Goal: Task Accomplishment & Management: Manage account settings

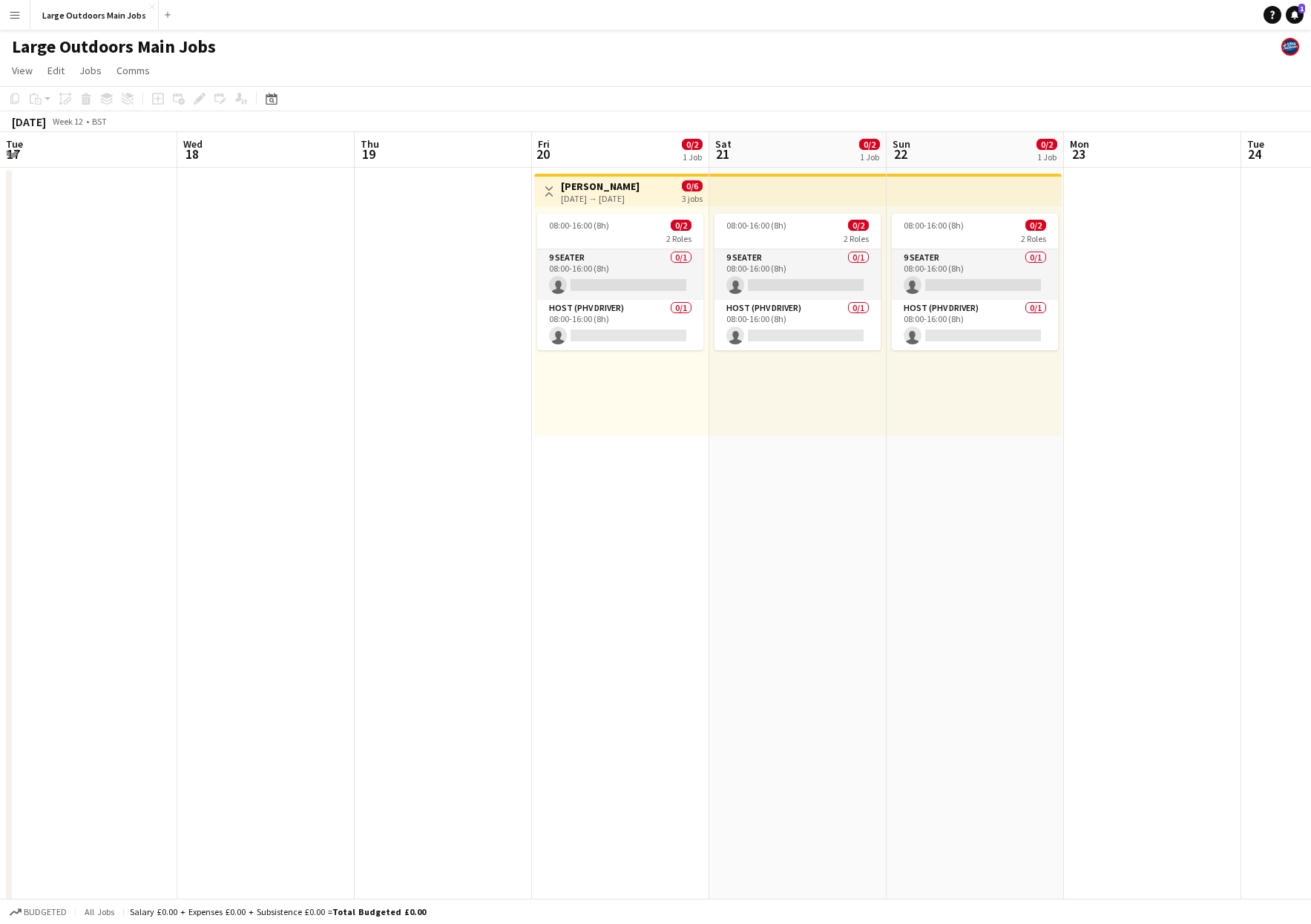
scroll to position [0, 308]
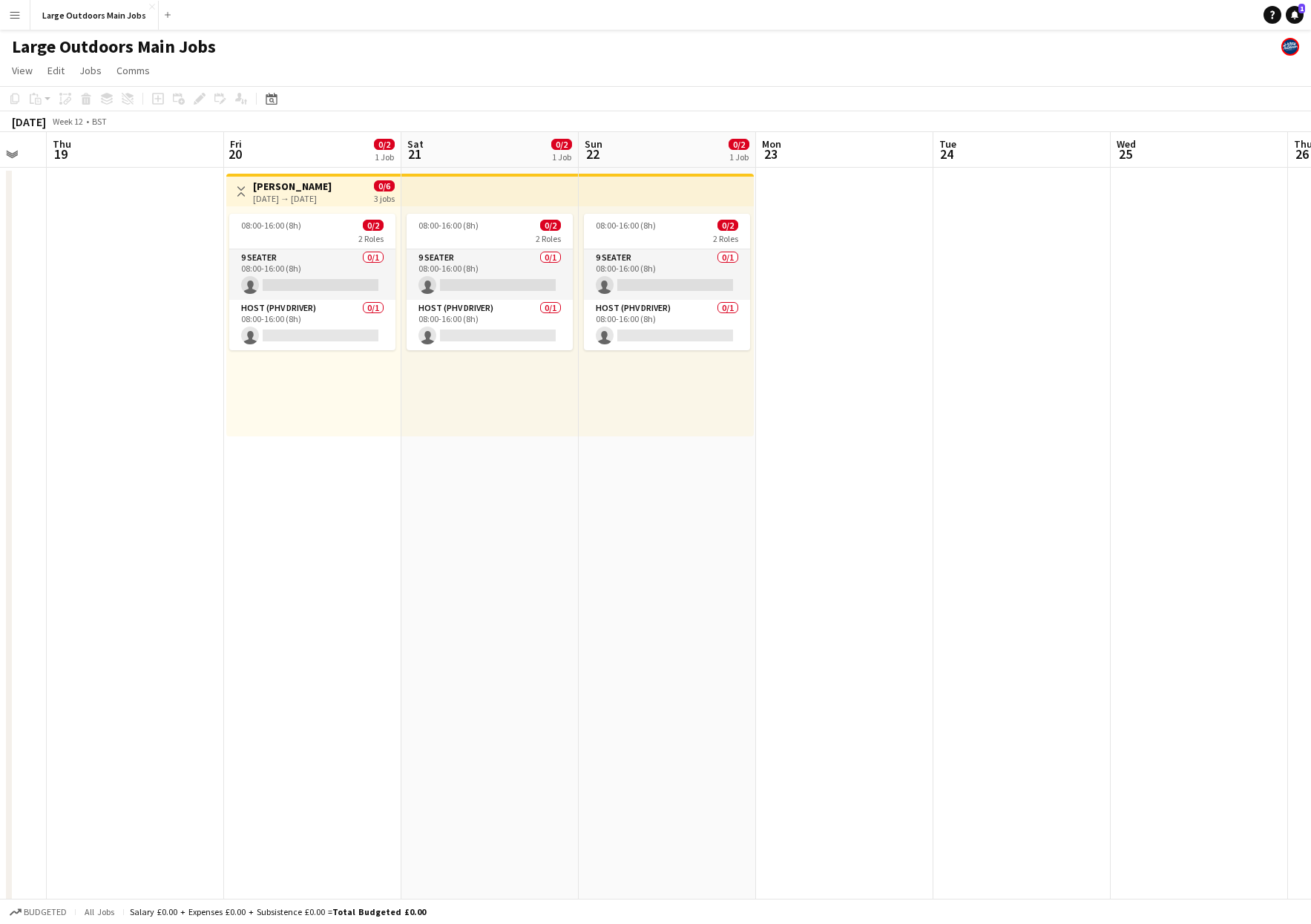
click at [693, 523] on app-date-cell "08:00-16:00 (8h) 0/2 2 Roles 9 Seater 0/1 08:00-16:00 (8h) single-neutral-actio…" at bounding box center [667, 708] width 177 height 1081
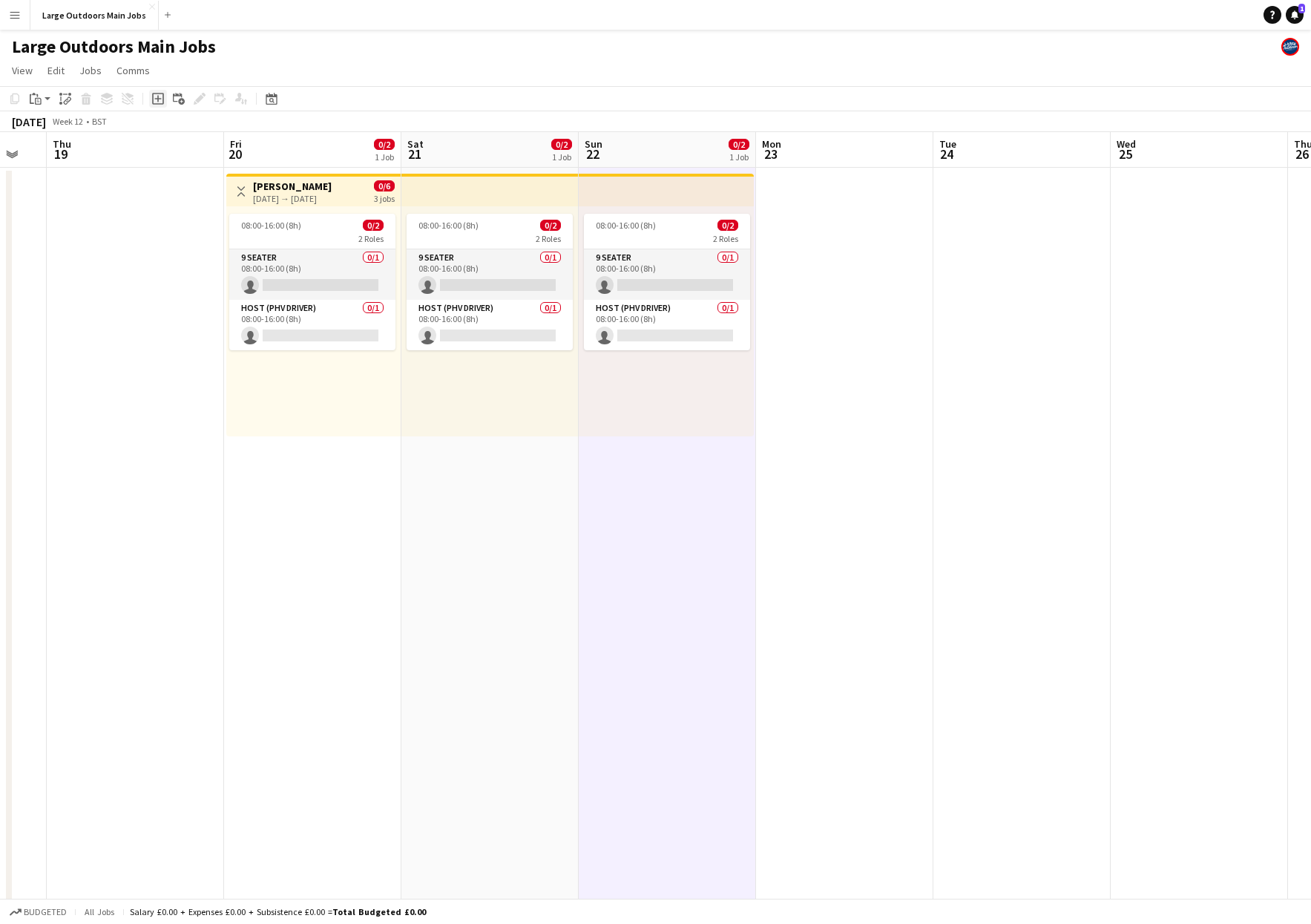
click at [157, 97] on icon "Add job" at bounding box center [158, 98] width 11 height 11
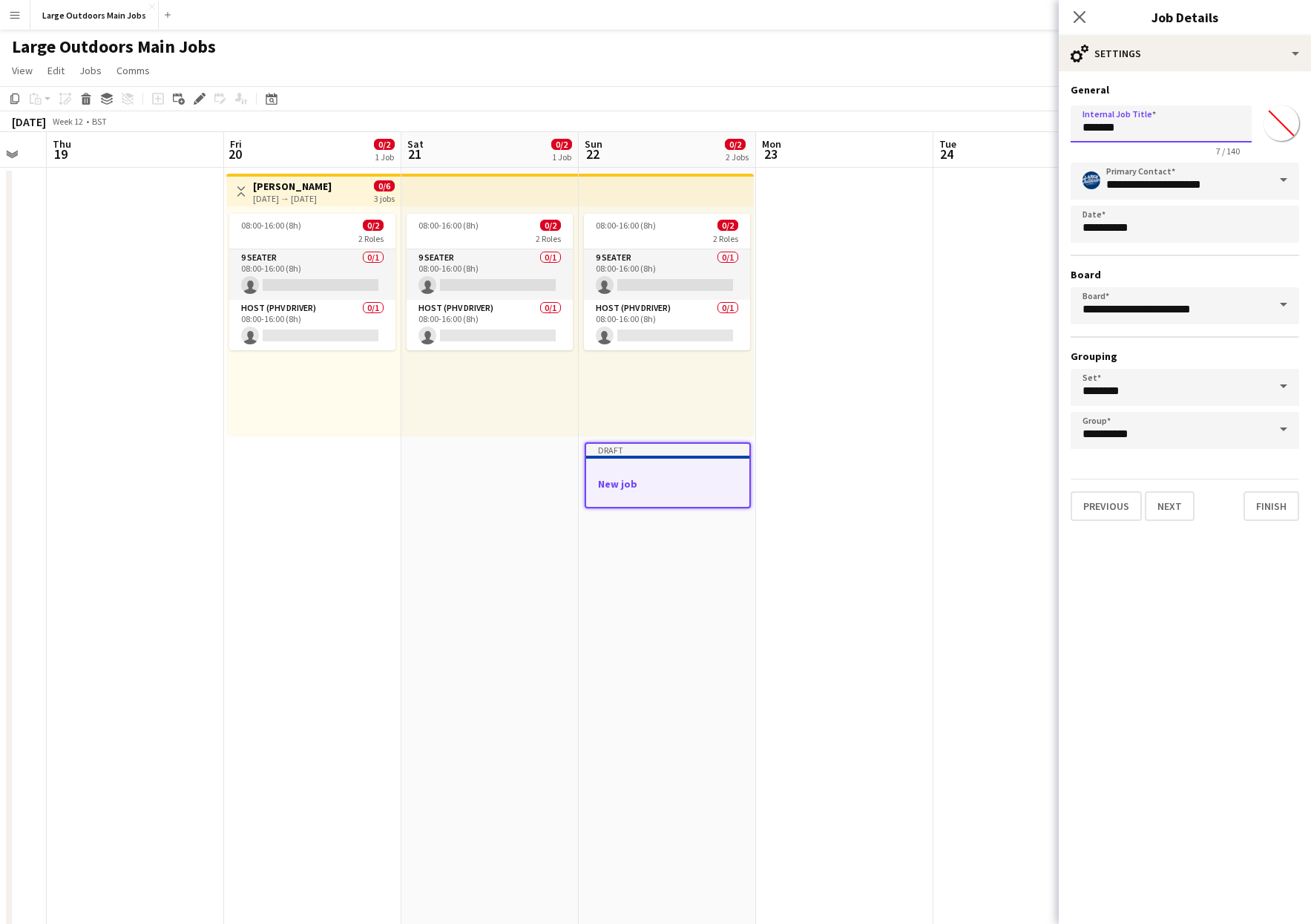
click at [1132, 130] on input "*******" at bounding box center [1161, 124] width 181 height 37
type input "**********"
click at [1169, 506] on button "Next" at bounding box center [1170, 506] width 50 height 30
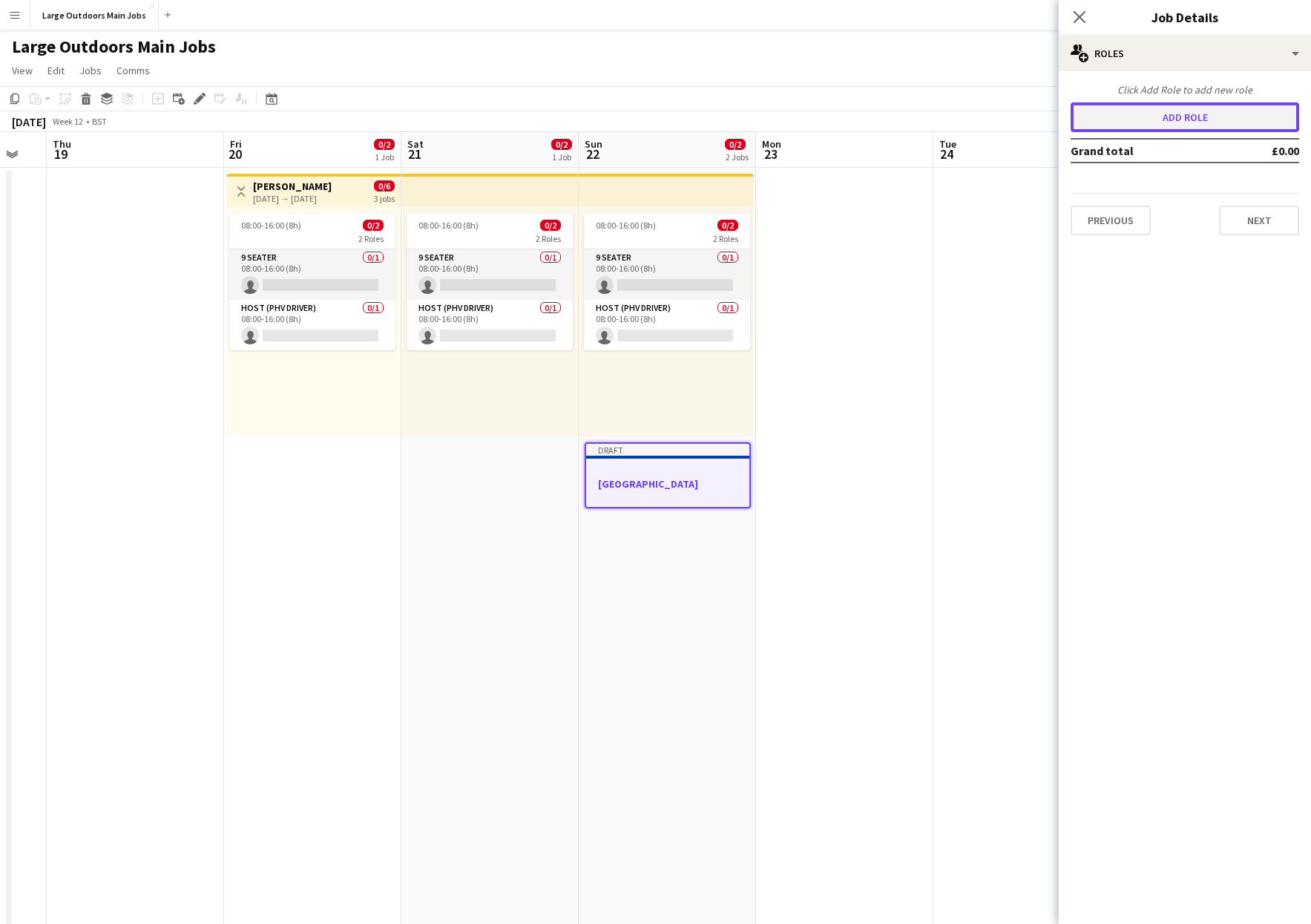
click at [1199, 116] on button "Add role" at bounding box center [1185, 117] width 229 height 30
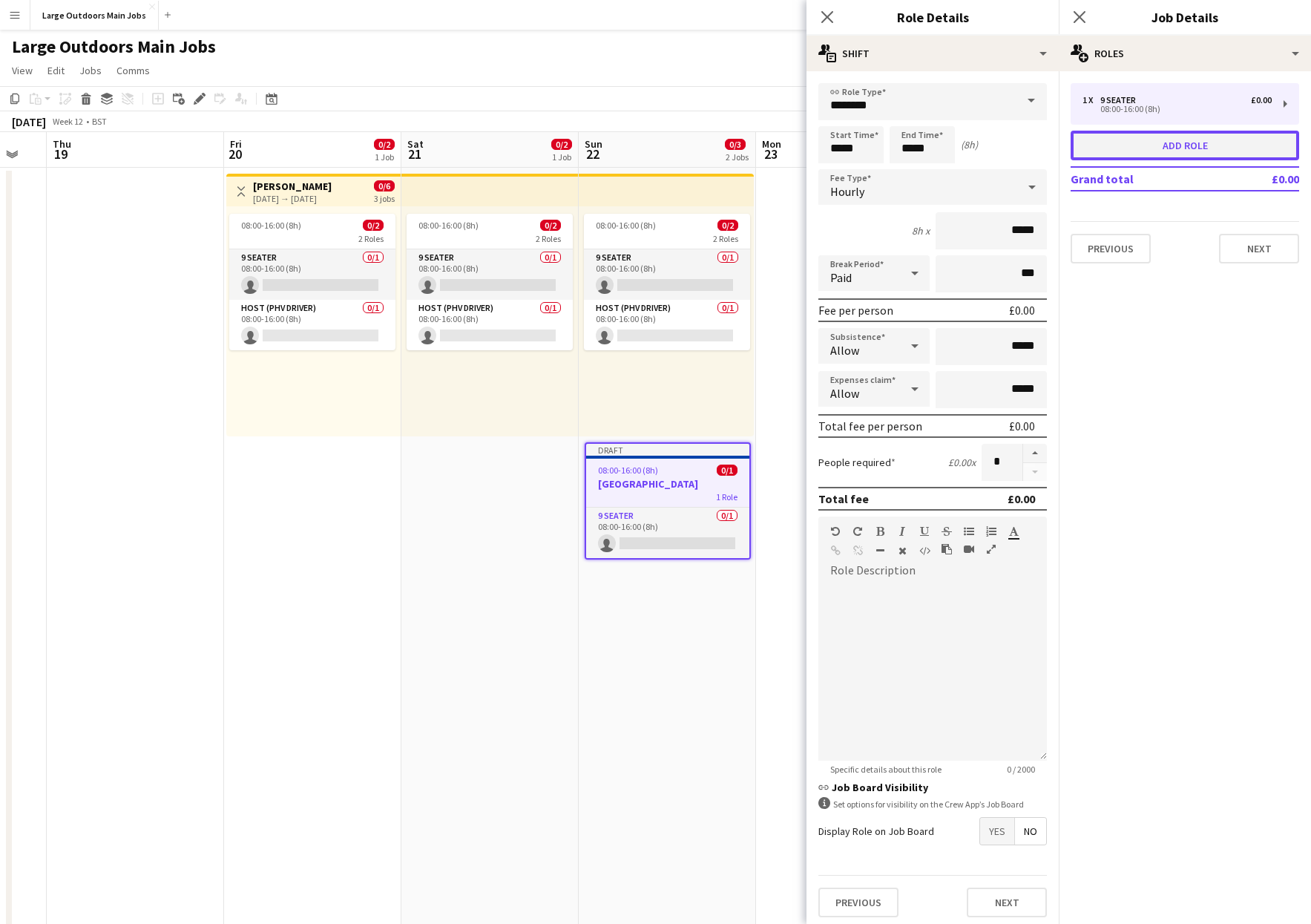
click at [1173, 144] on button "Add role" at bounding box center [1185, 145] width 229 height 30
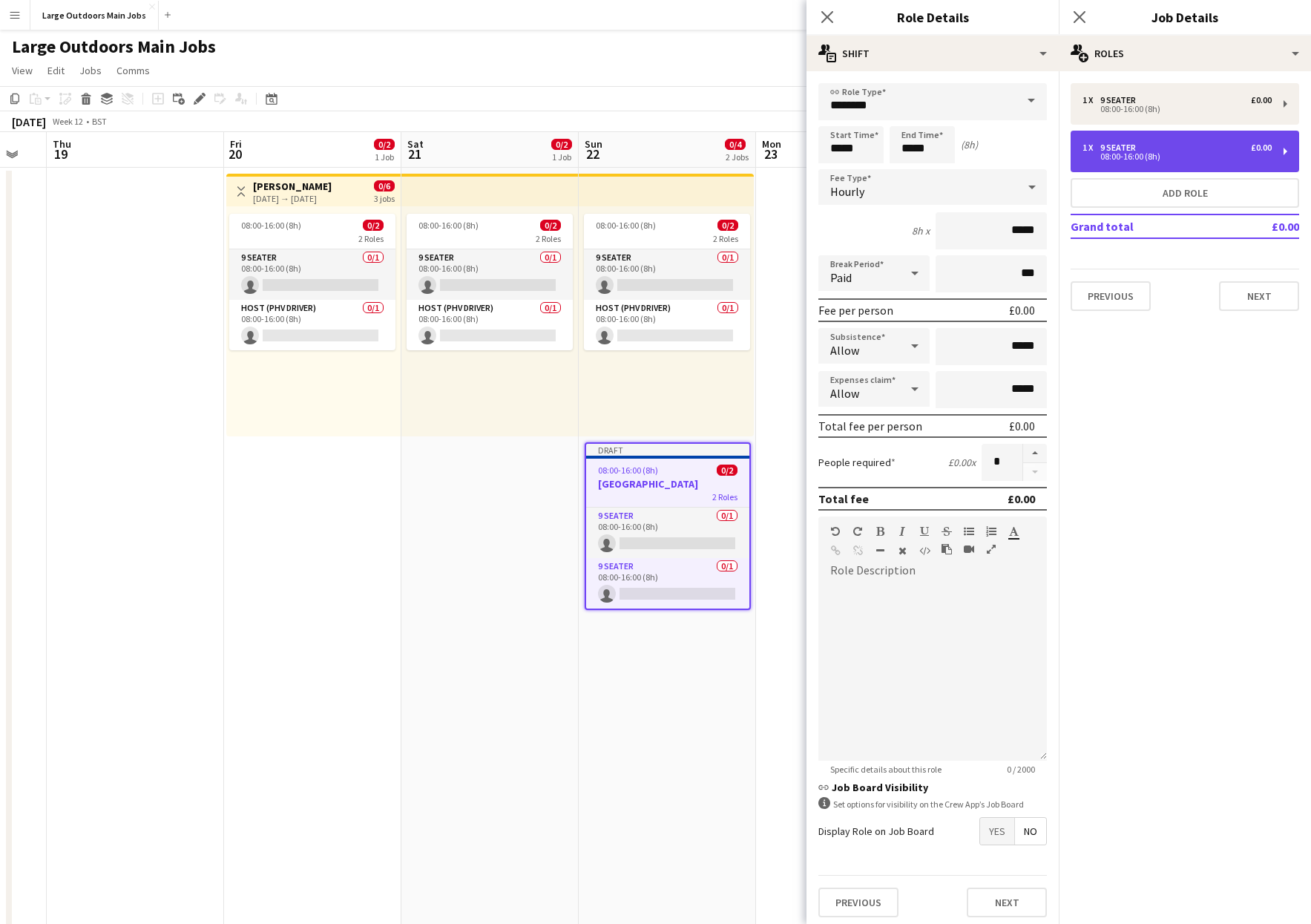
click at [1129, 148] on div "9 Seater" at bounding box center [1121, 148] width 42 height 11
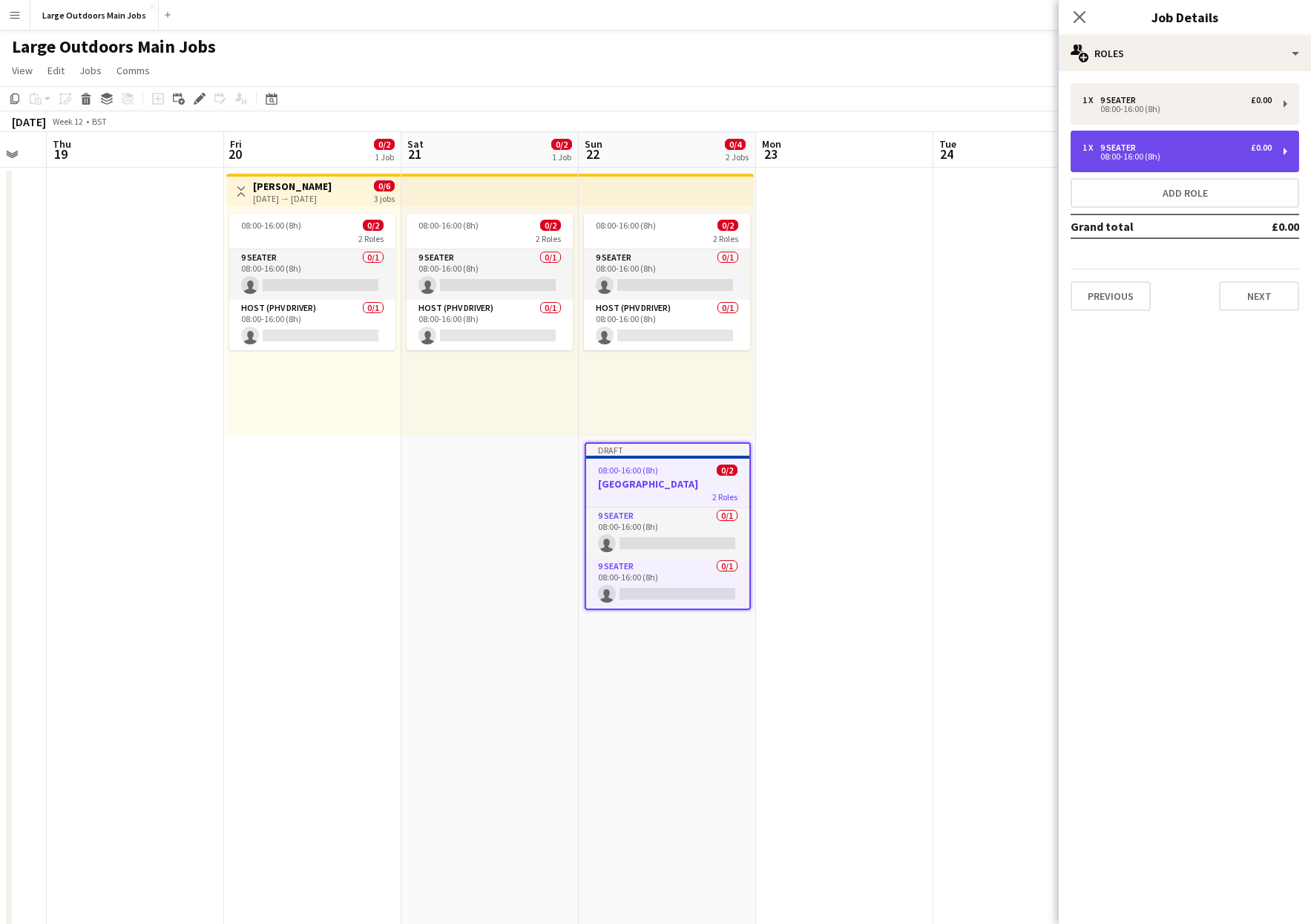
click at [1154, 155] on div "08:00-16:00 (8h)" at bounding box center [1177, 156] width 189 height 7
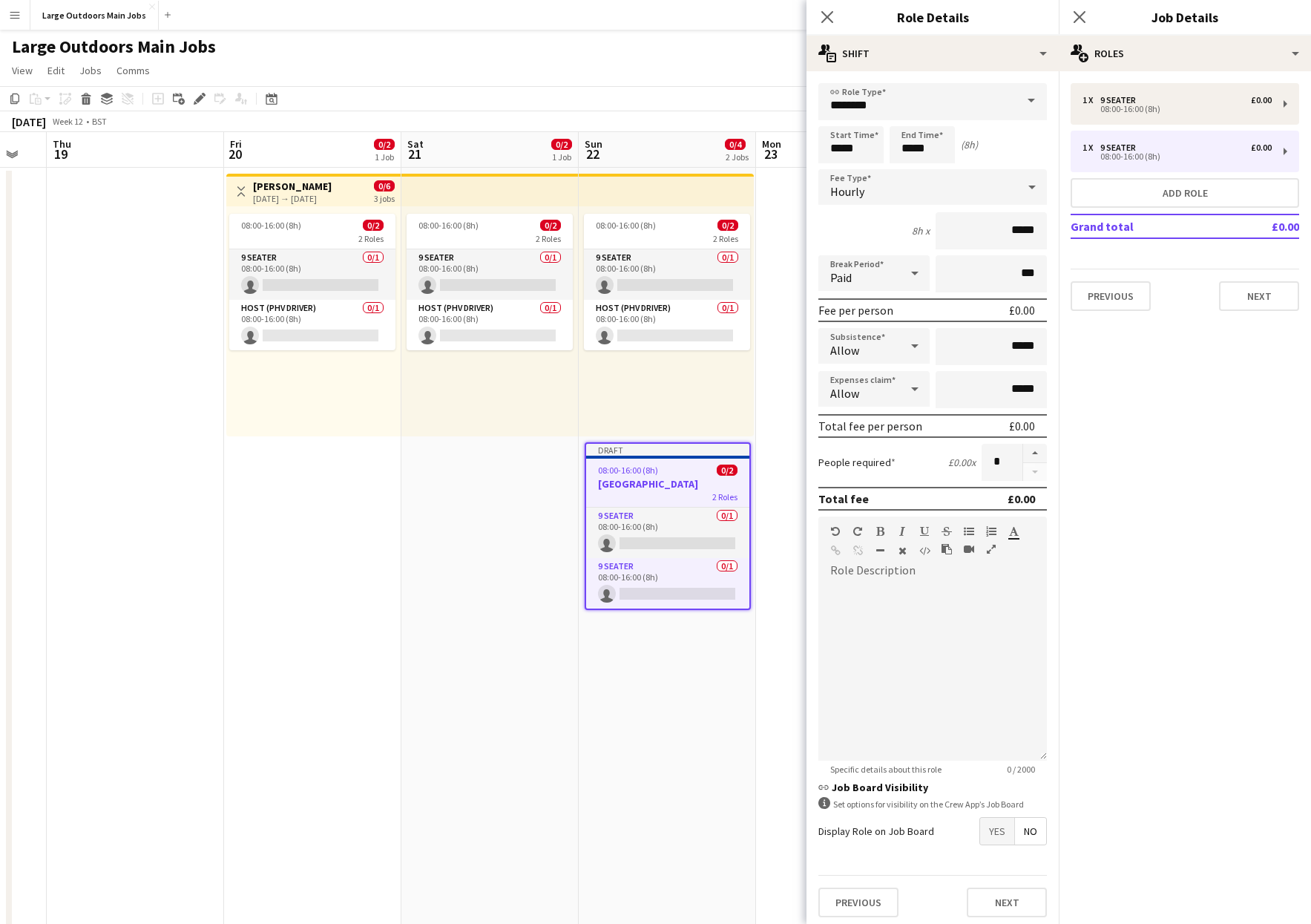
click at [1036, 104] on span at bounding box center [1031, 100] width 31 height 35
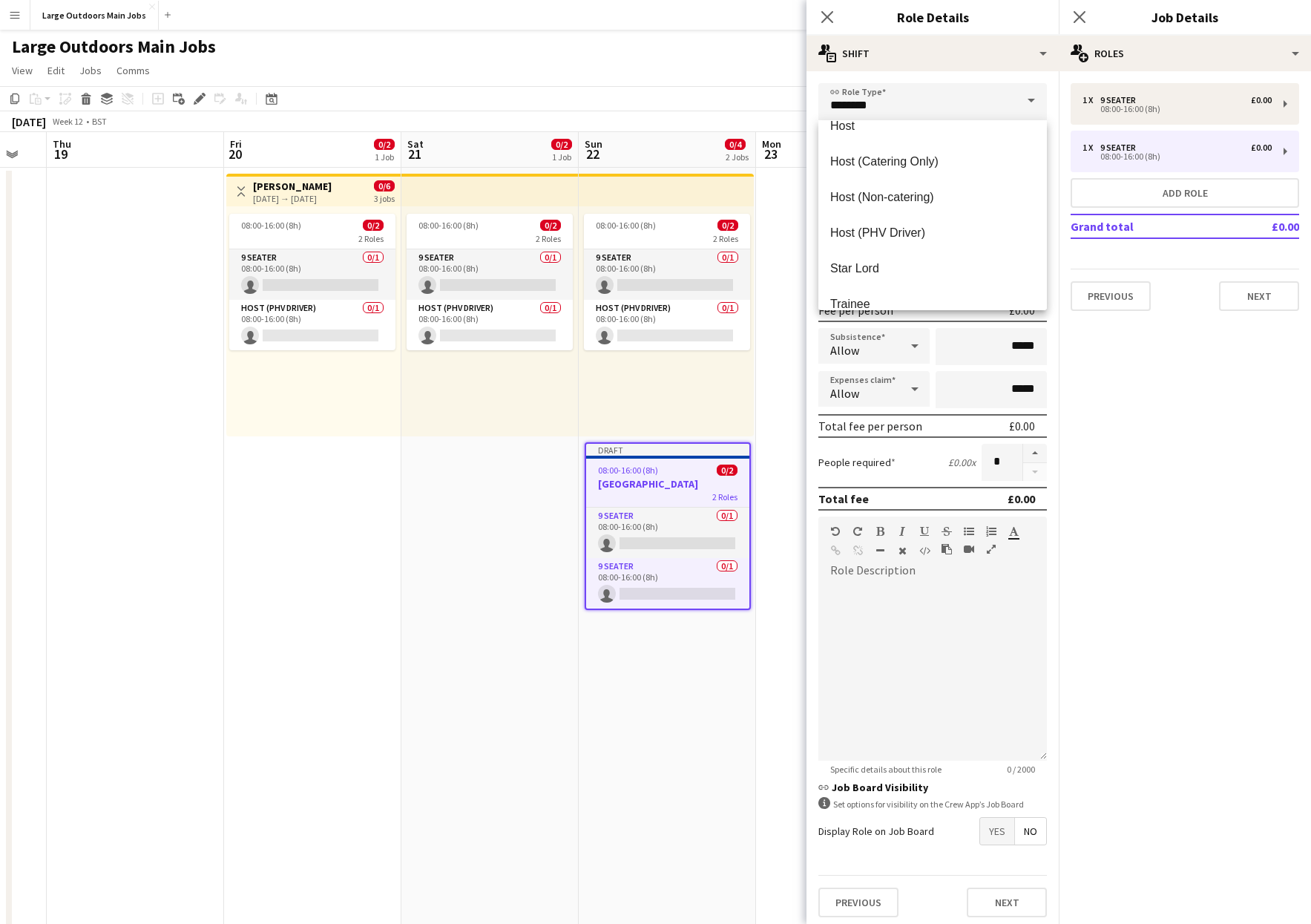
scroll to position [729, 0]
click at [899, 227] on span "Host (PHV Driver)" at bounding box center [933, 234] width 205 height 14
type input "**********"
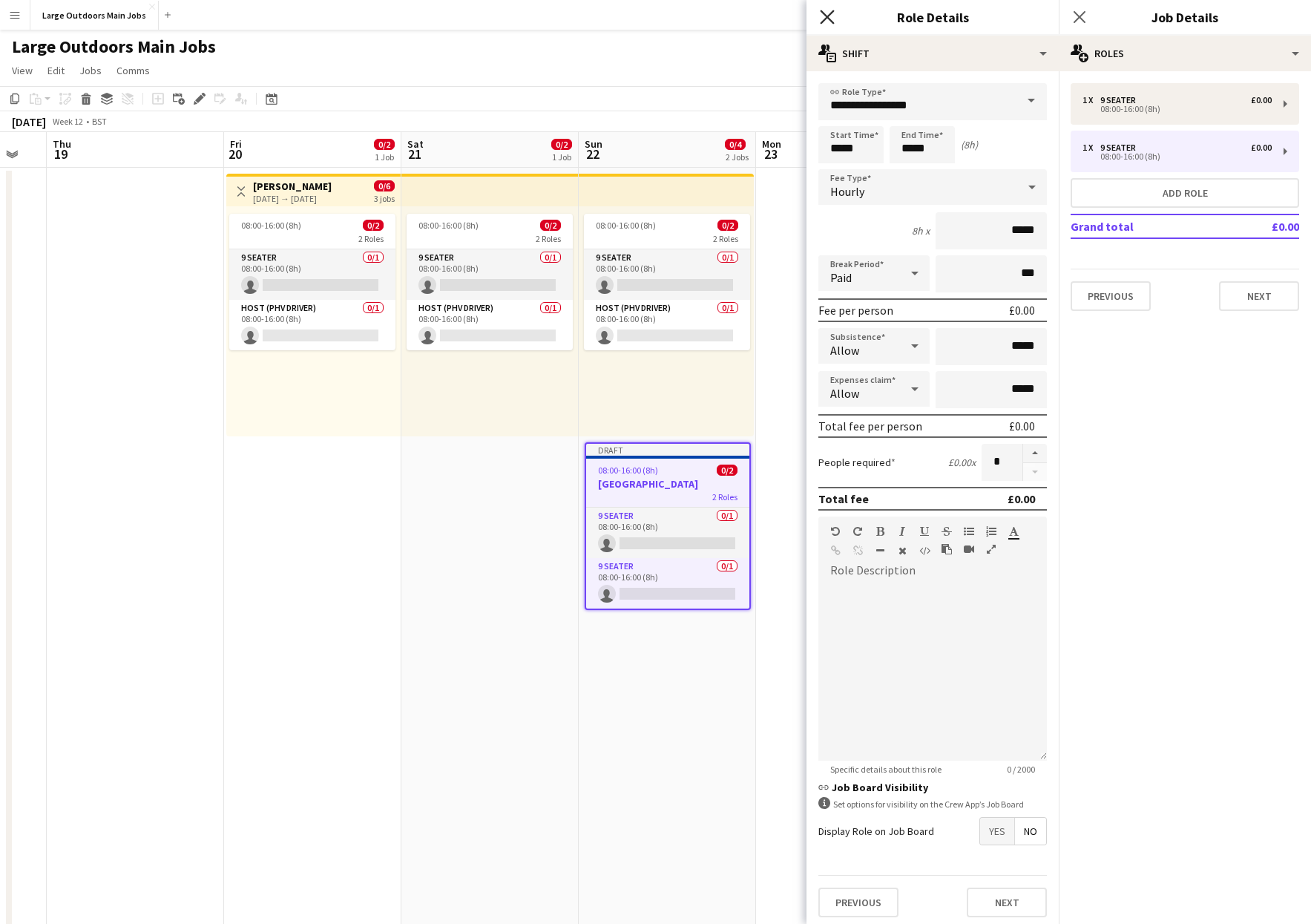
click at [822, 16] on icon "Close pop-in" at bounding box center [826, 16] width 14 height 14
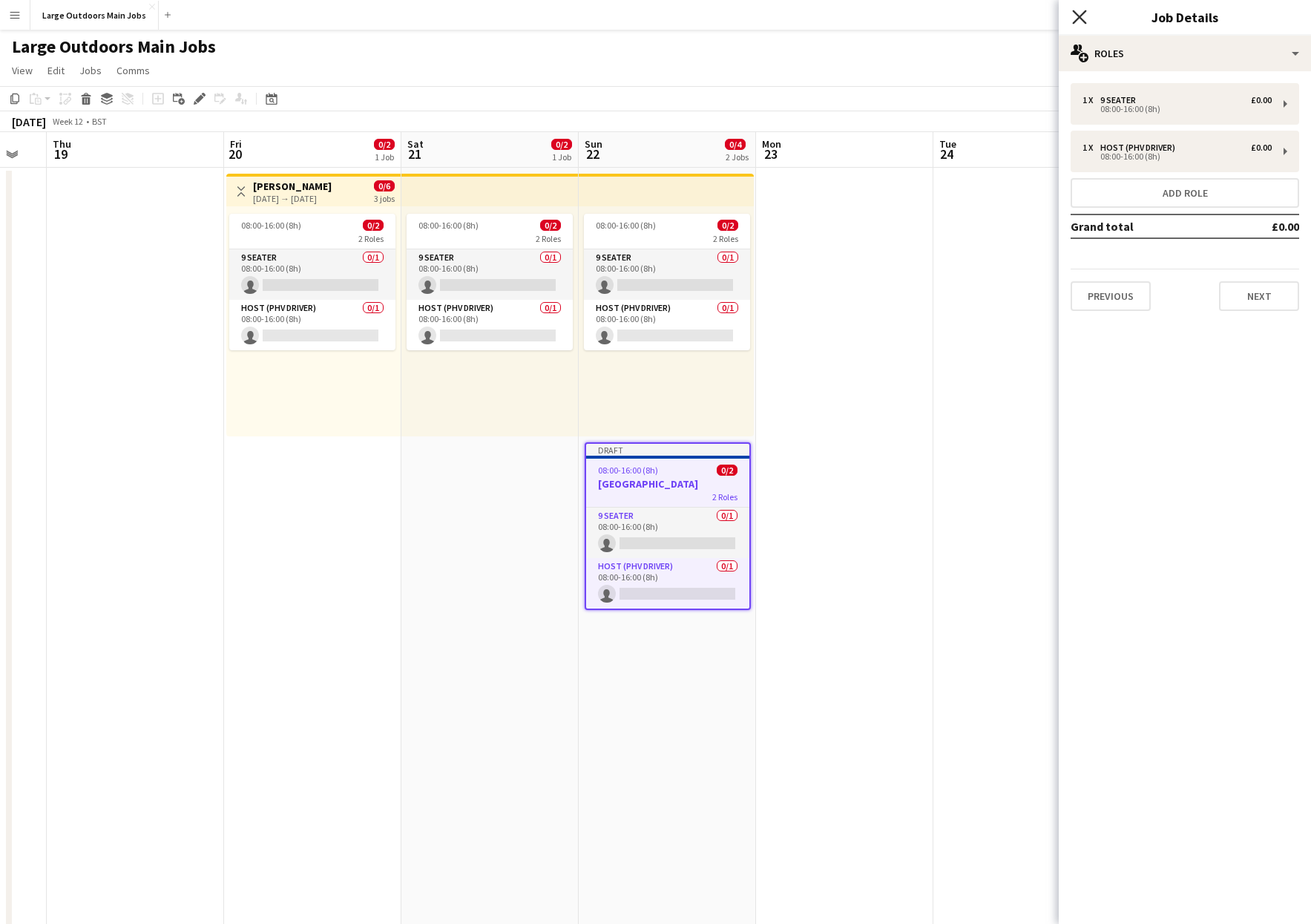
click at [1085, 16] on icon "Close pop-in" at bounding box center [1079, 16] width 14 height 14
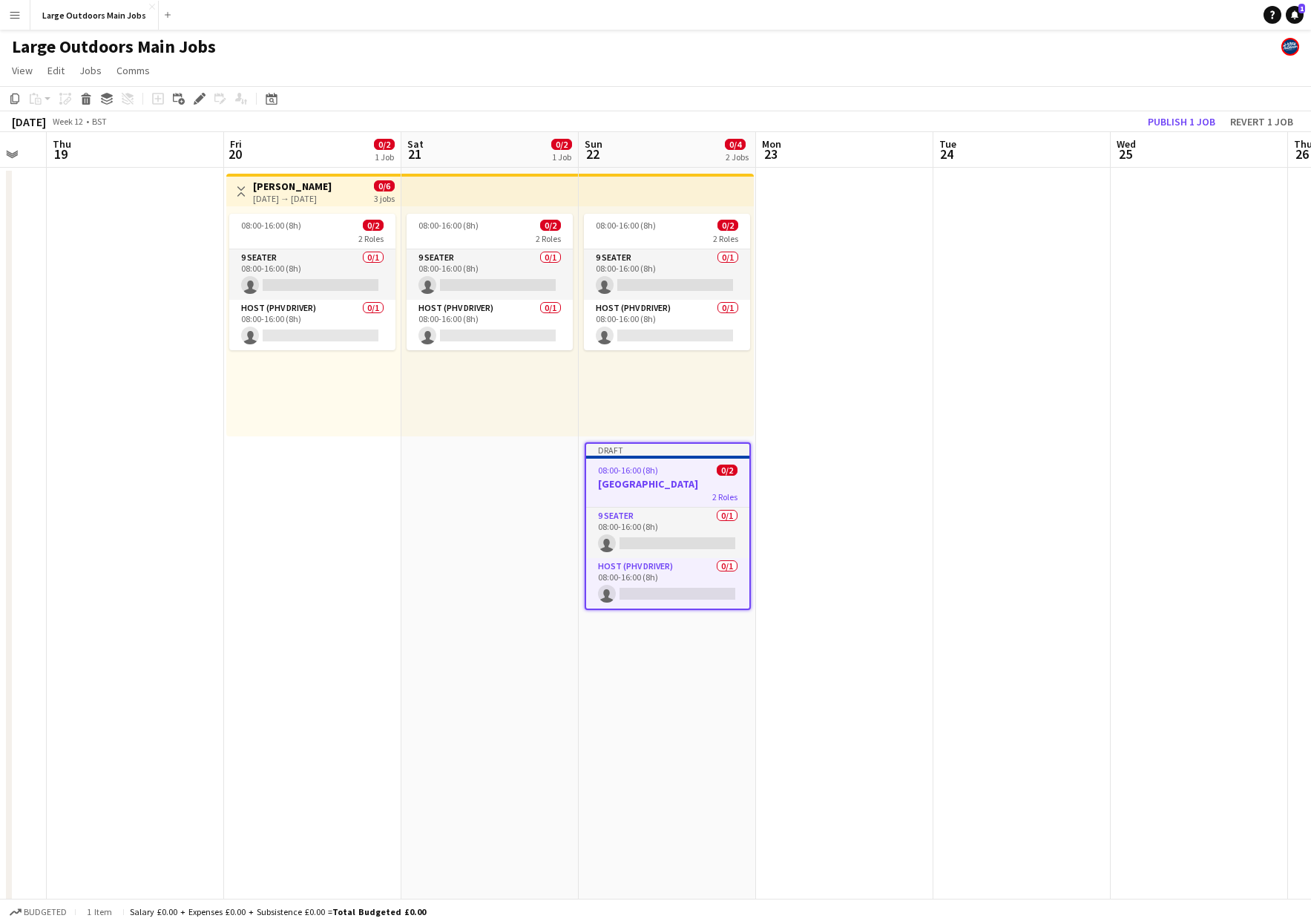
click at [658, 467] on div "08:00-16:00 (8h) 0/2" at bounding box center [667, 471] width 163 height 11
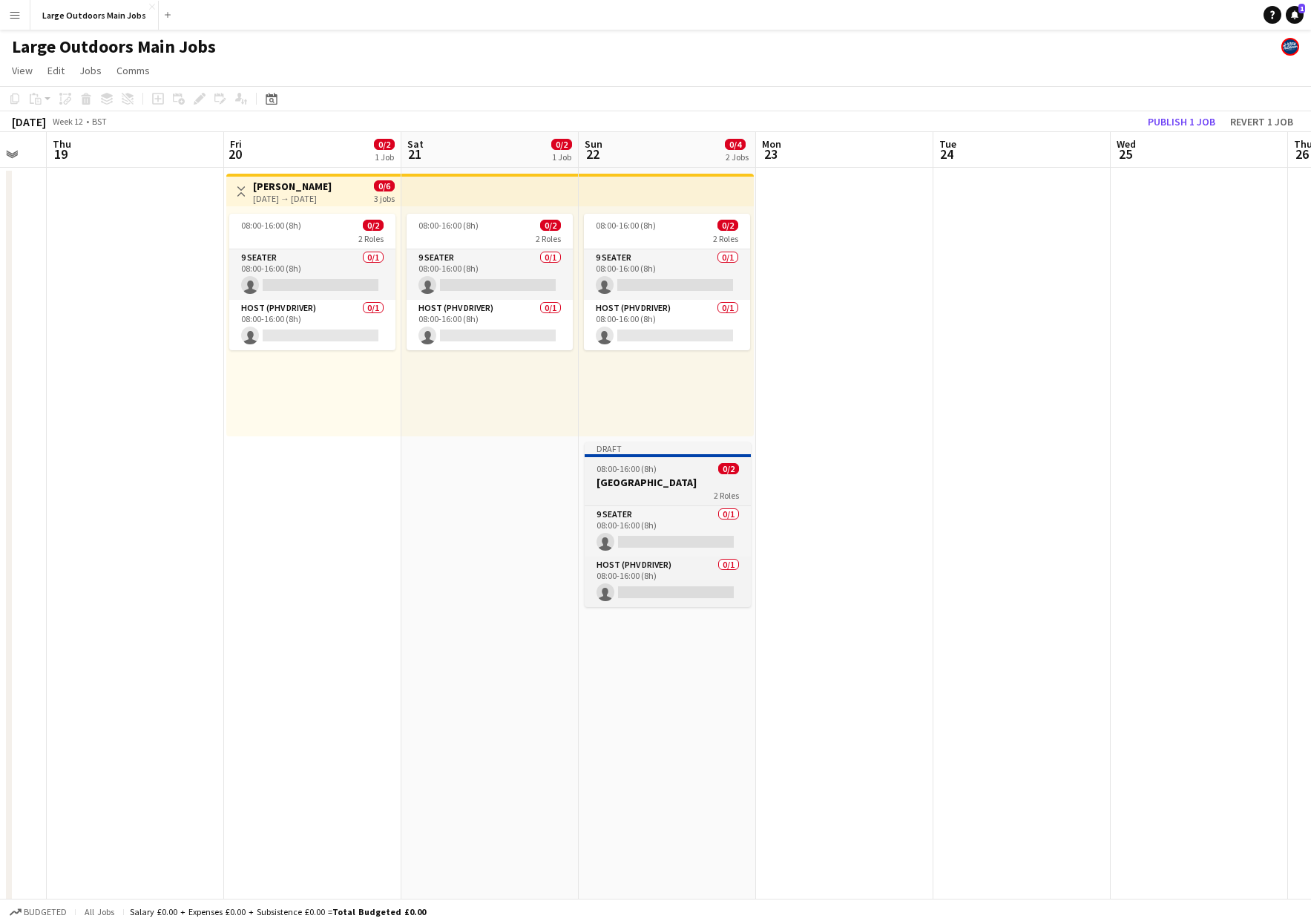
click at [627, 475] on app-job-card "Draft 08:00-16:00 (8h) 0/2 Northumberland 2 Roles 9 Seater 0/1 08:00-16:00 (8h)…" at bounding box center [667, 524] width 166 height 165
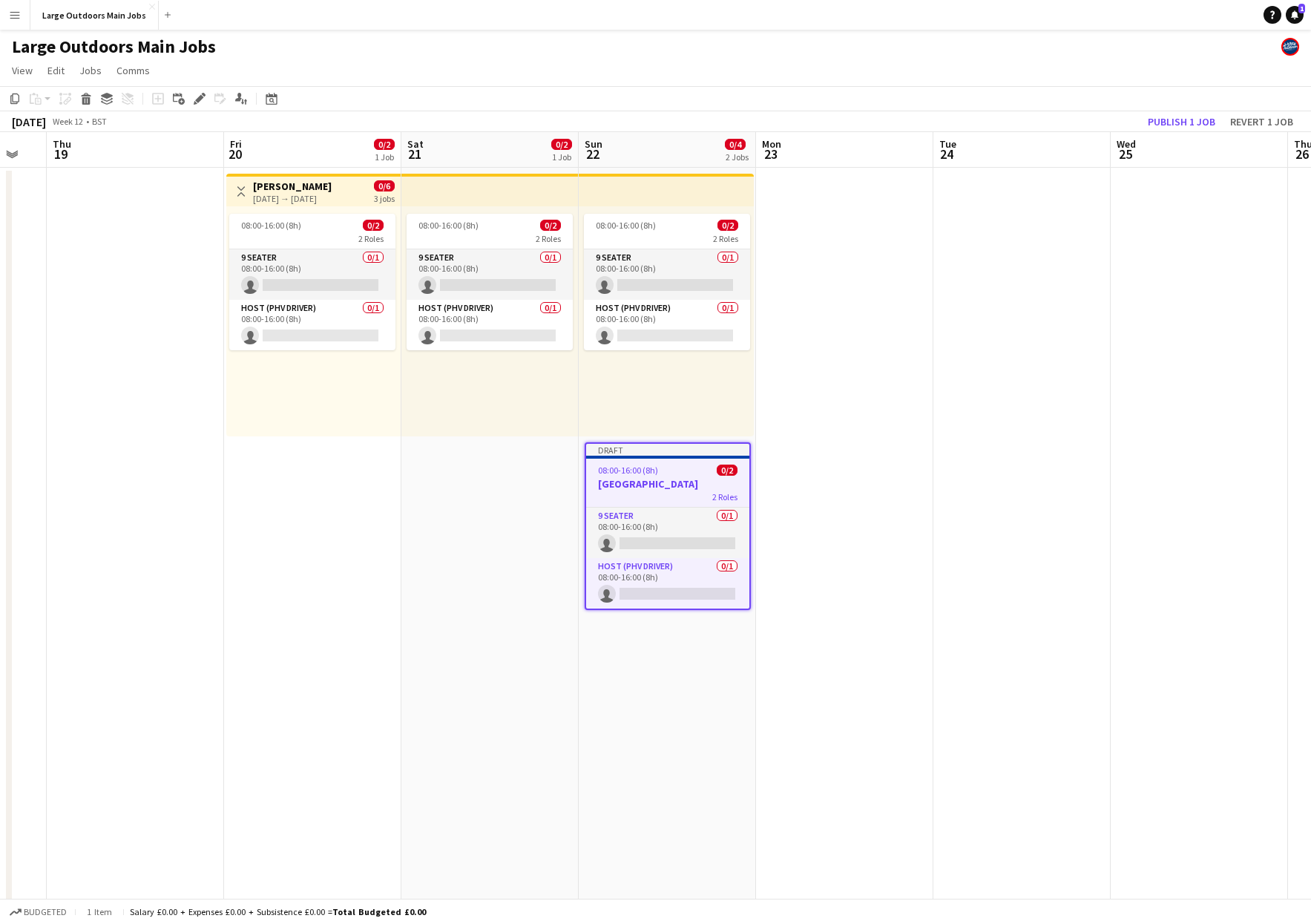
click at [834, 509] on app-date-cell at bounding box center [844, 708] width 177 height 1081
click at [870, 519] on app-date-cell at bounding box center [844, 708] width 177 height 1081
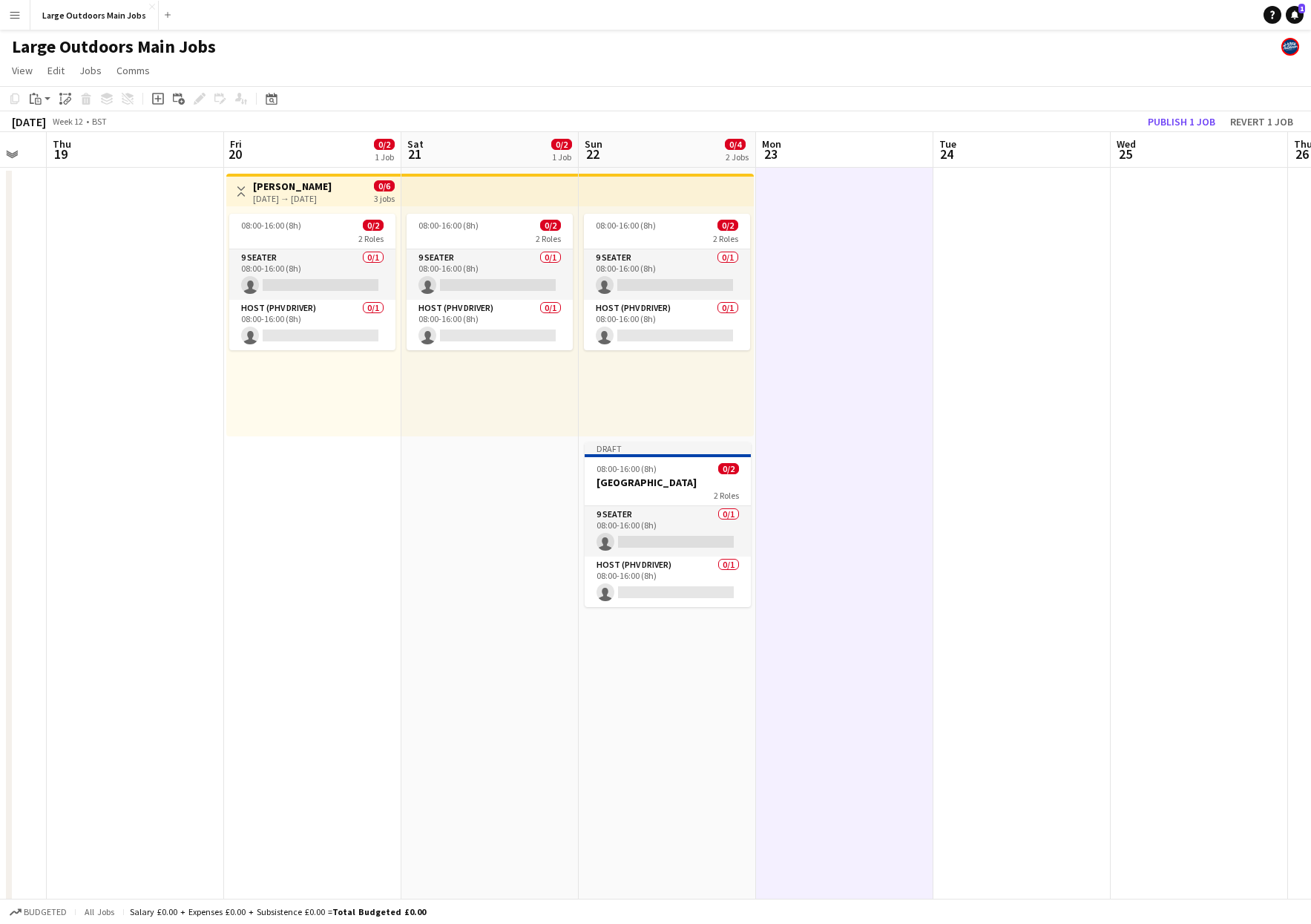
click at [1008, 532] on app-date-cell at bounding box center [1022, 708] width 177 height 1081
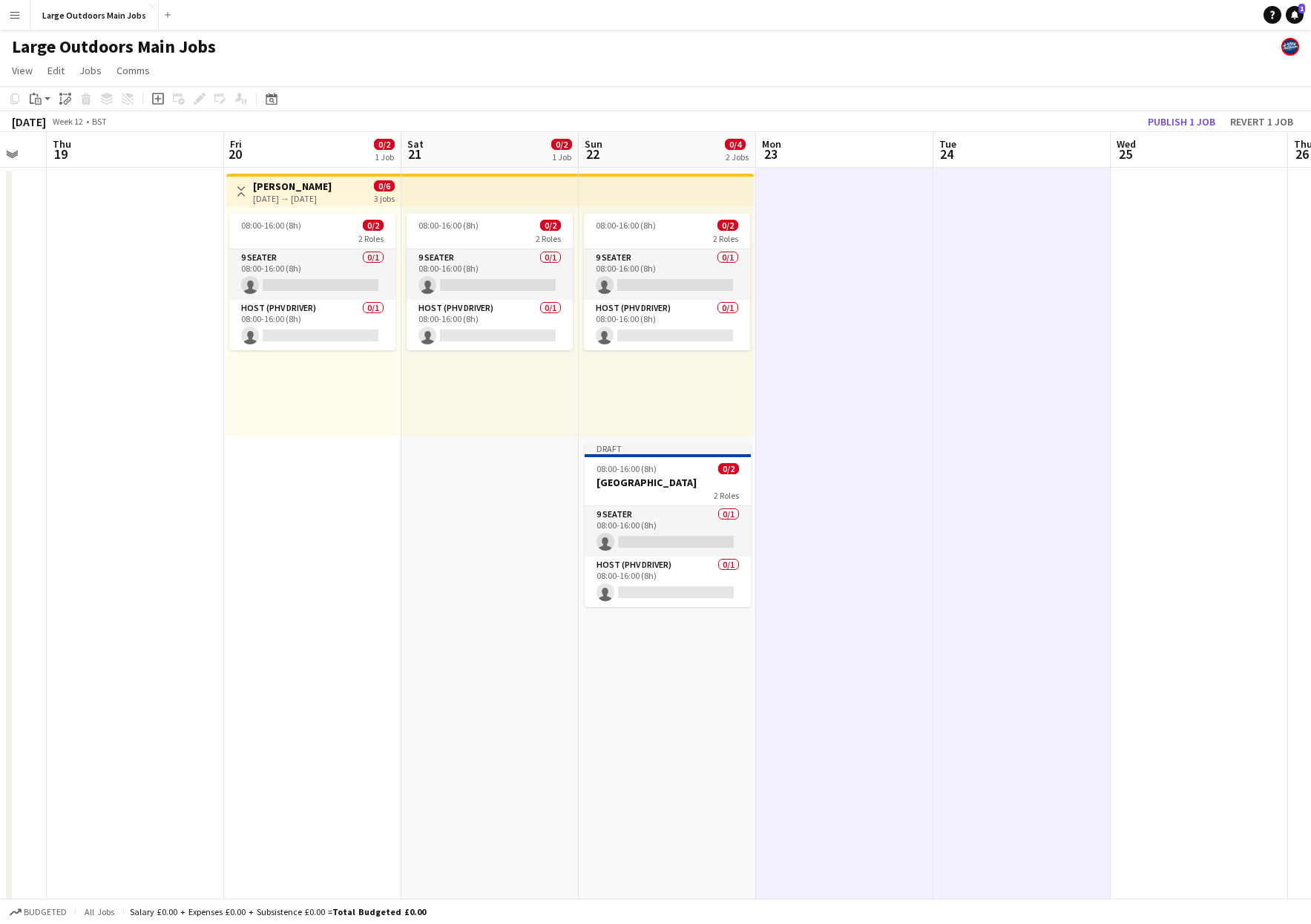
click at [1190, 553] on app-date-cell at bounding box center [1199, 708] width 177 height 1081
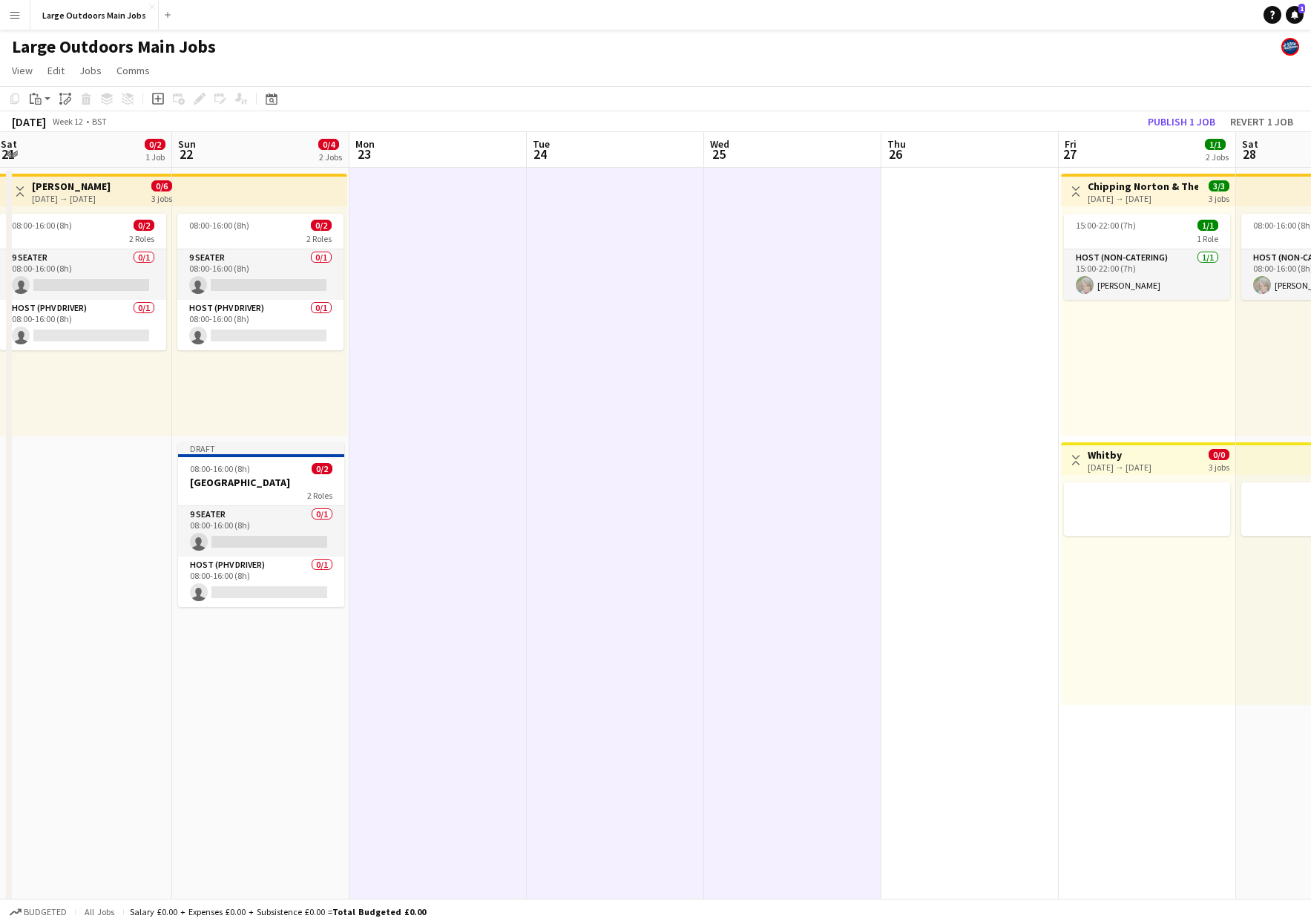
scroll to position [0, 571]
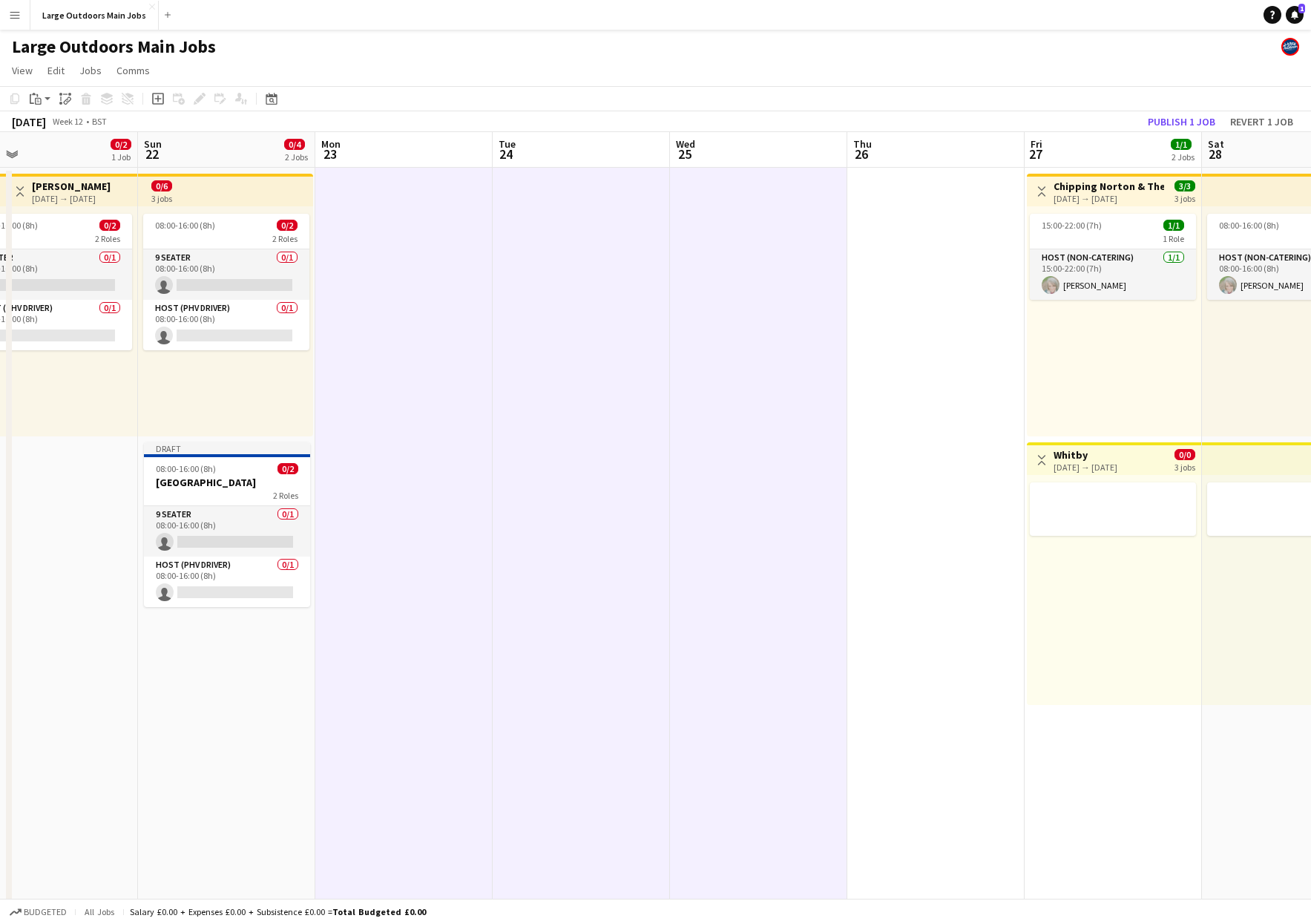
click at [891, 571] on app-date-cell at bounding box center [936, 708] width 177 height 1081
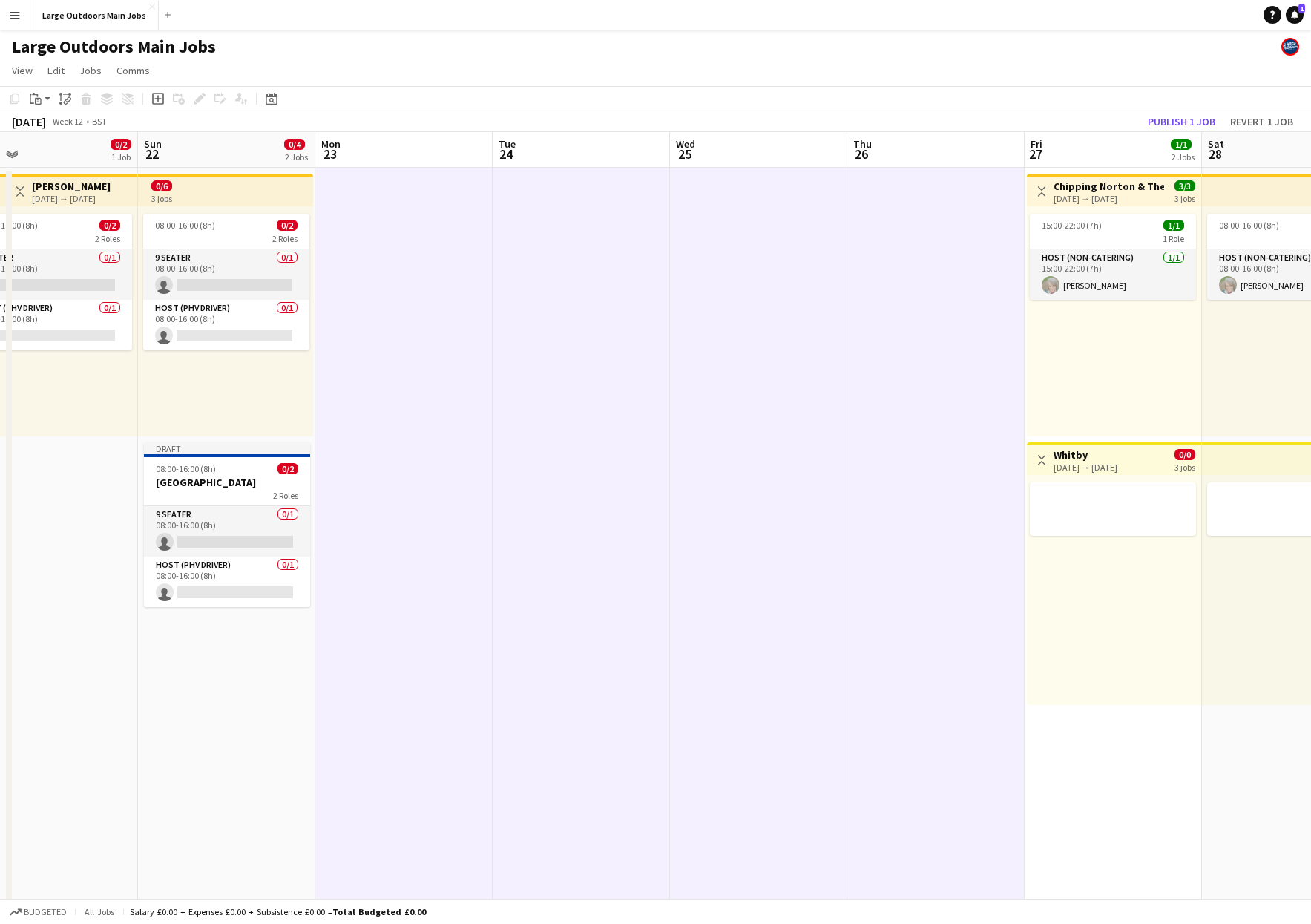
click at [1095, 618] on div at bounding box center [1114, 589] width 175 height 230
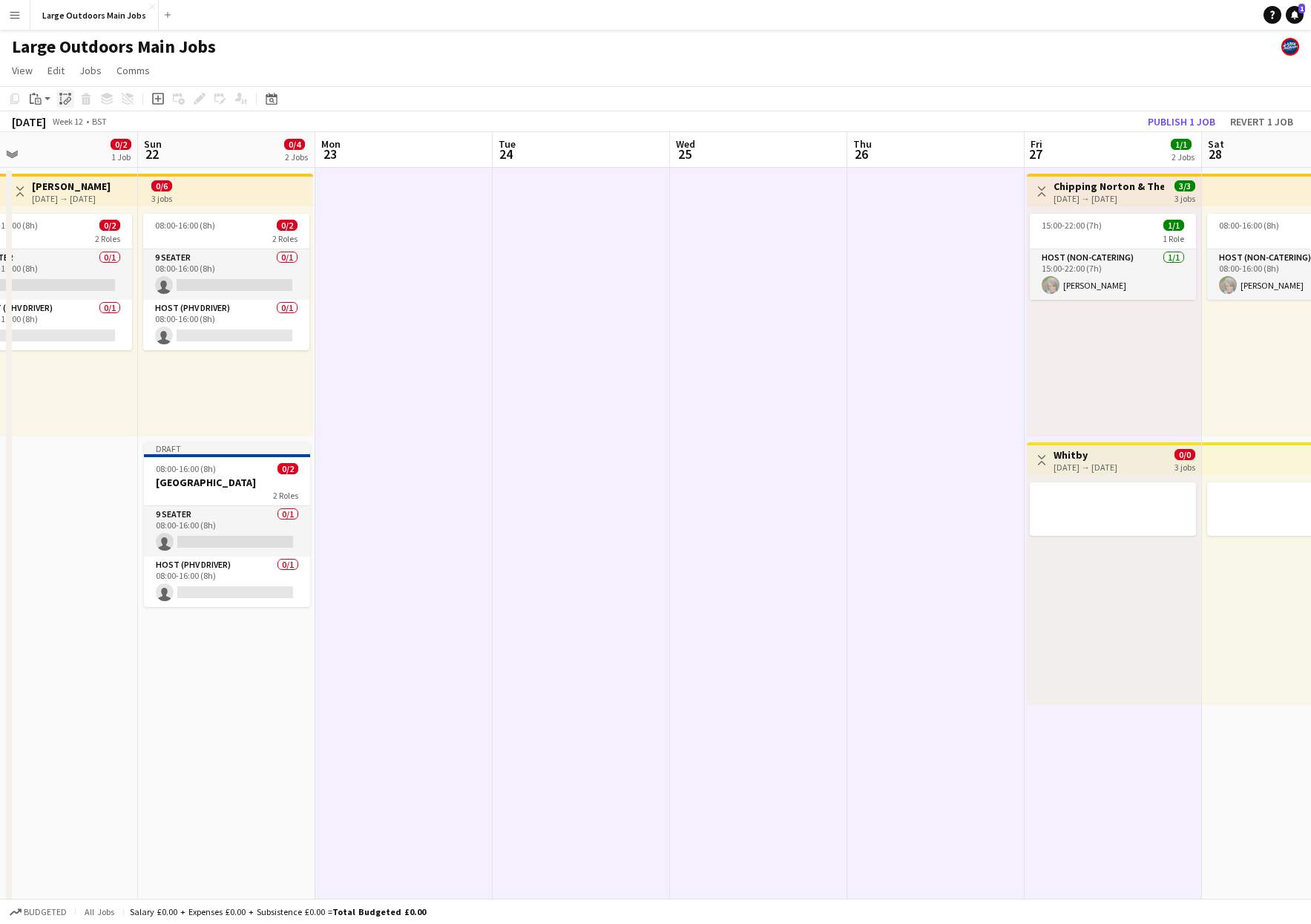
click at [57, 98] on div "Paste linked Job" at bounding box center [66, 99] width 18 height 18
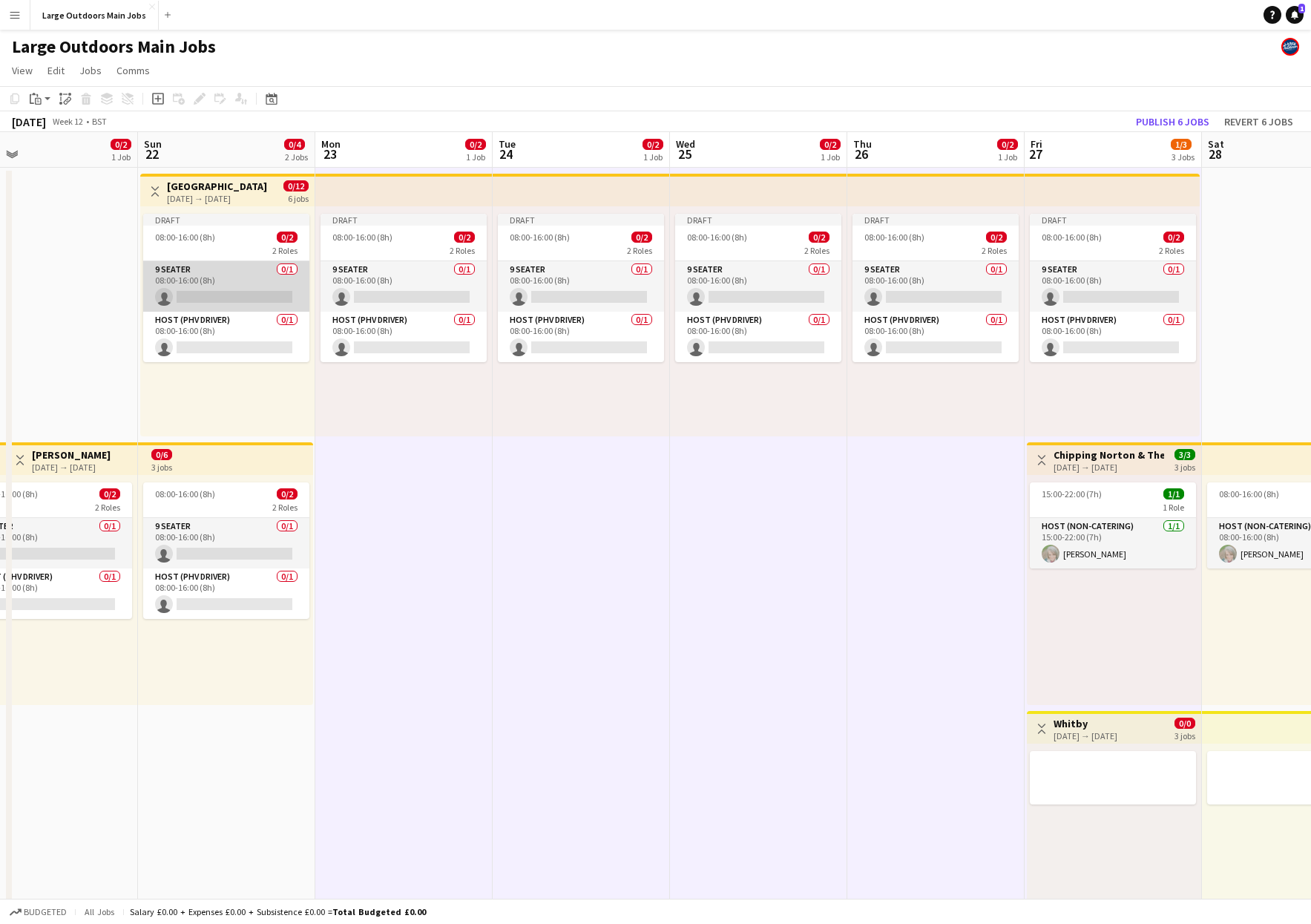
click at [239, 281] on app-card-role "9 Seater 0/1 08:00-16:00 (8h) single-neutral-actions" at bounding box center [226, 287] width 166 height 51
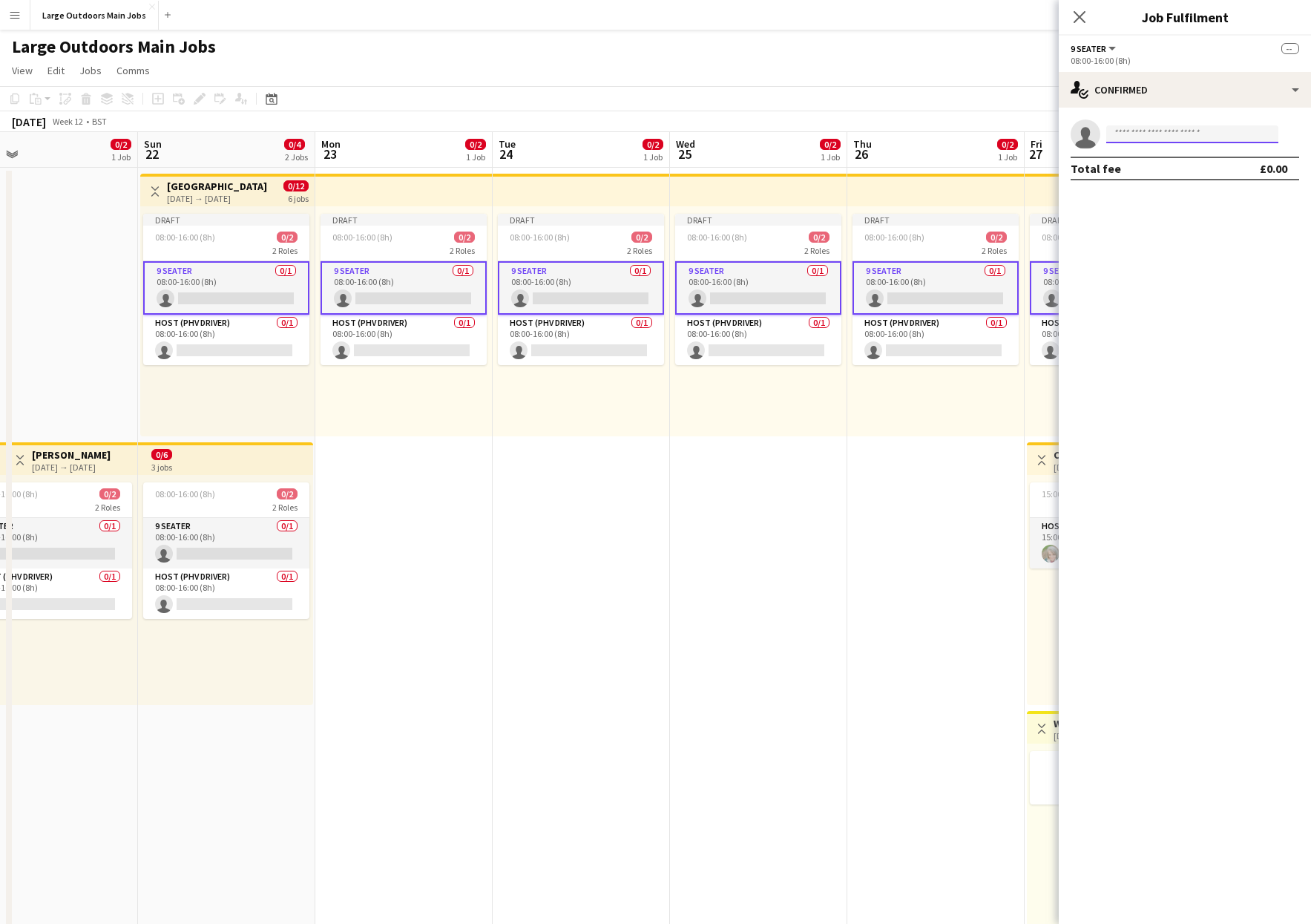
click at [1175, 132] on input at bounding box center [1192, 134] width 172 height 18
type input "*****"
click at [1168, 167] on span "[EMAIL_ADDRESS][DOMAIN_NAME]" at bounding box center [1192, 167] width 148 height 11
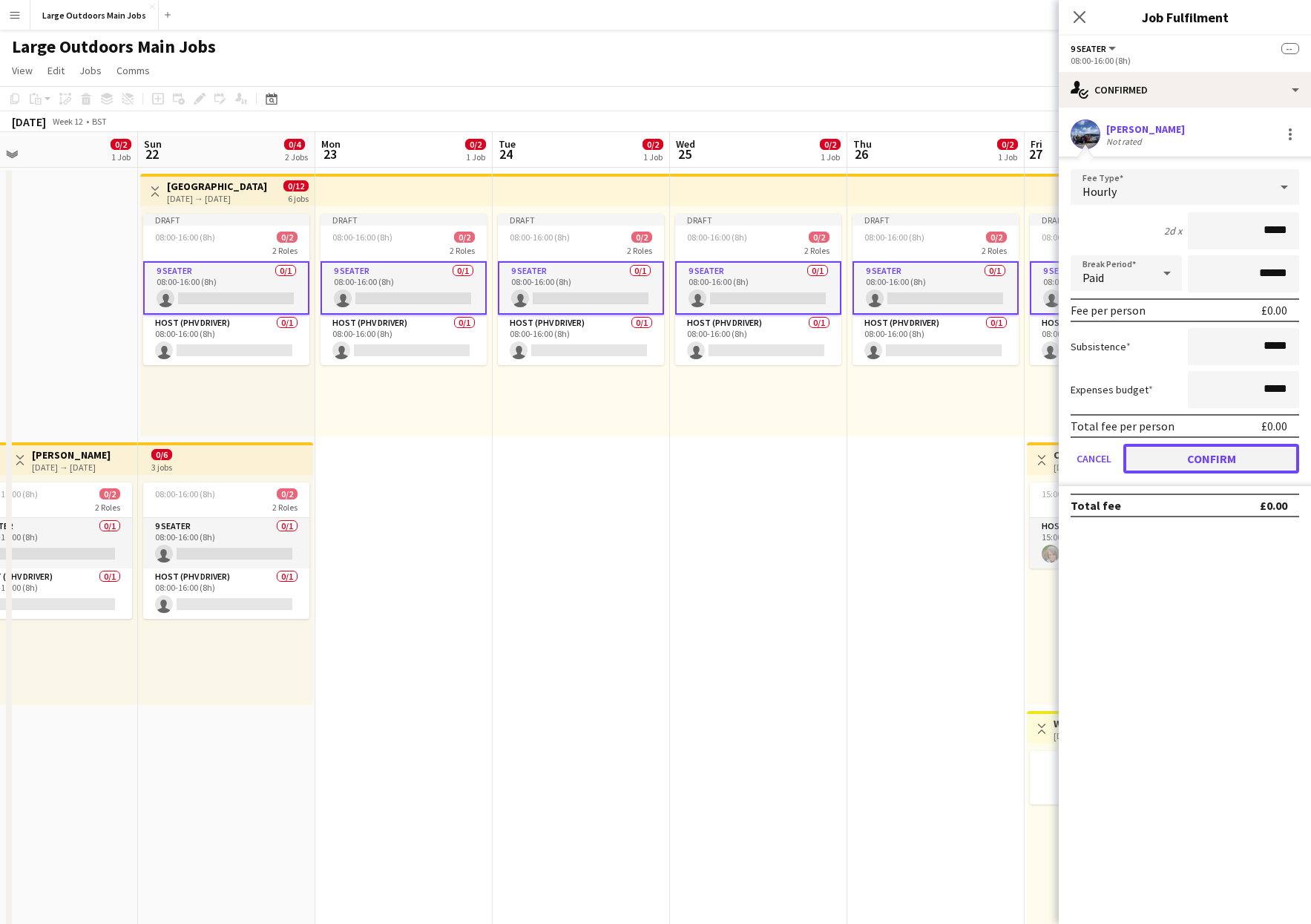
click at [1209, 462] on button "Confirm" at bounding box center [1211, 458] width 175 height 30
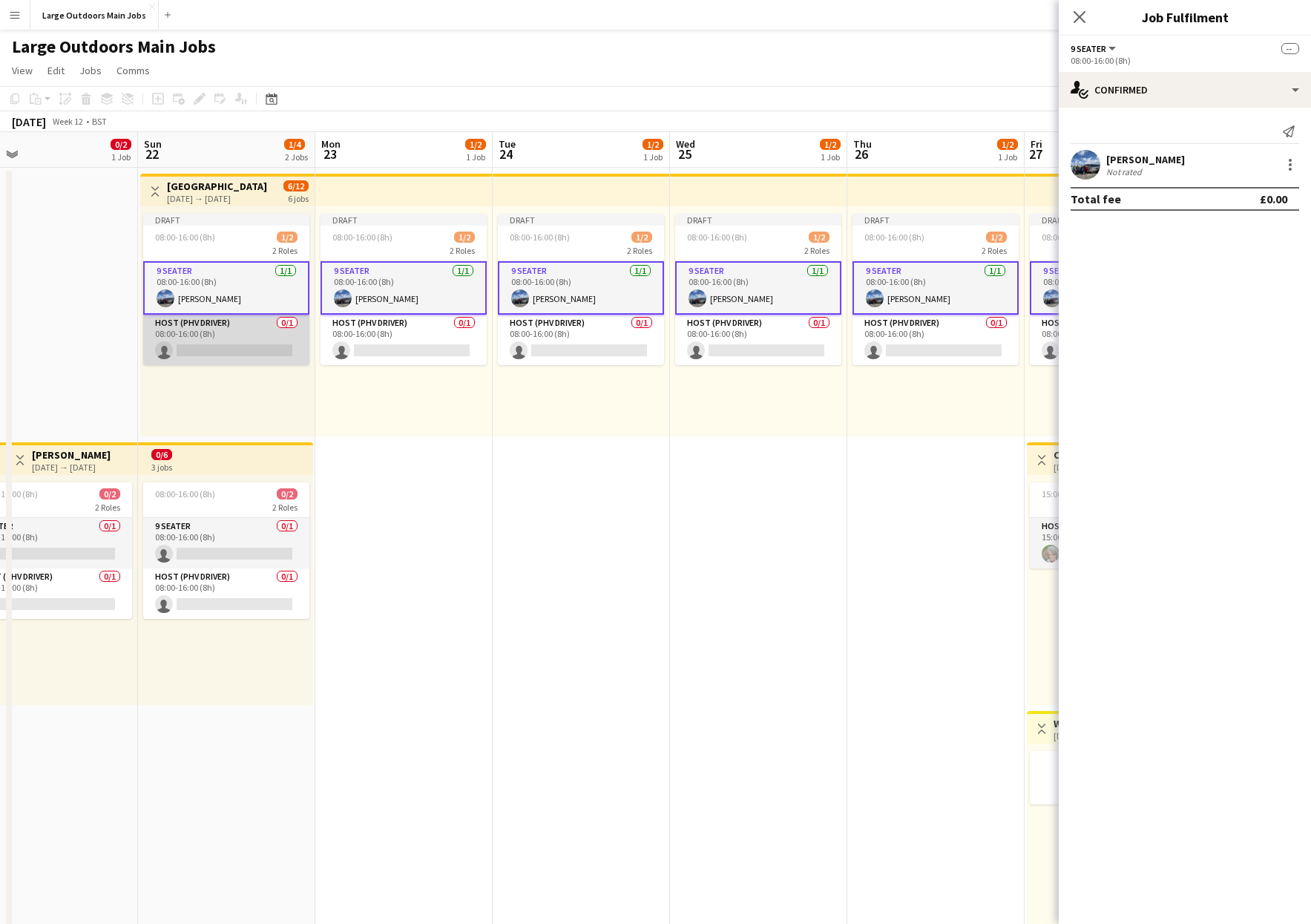
click at [234, 353] on app-card-role "Host (PHV Driver) 0/1 08:00-16:00 (8h) single-neutral-actions" at bounding box center [226, 340] width 166 height 51
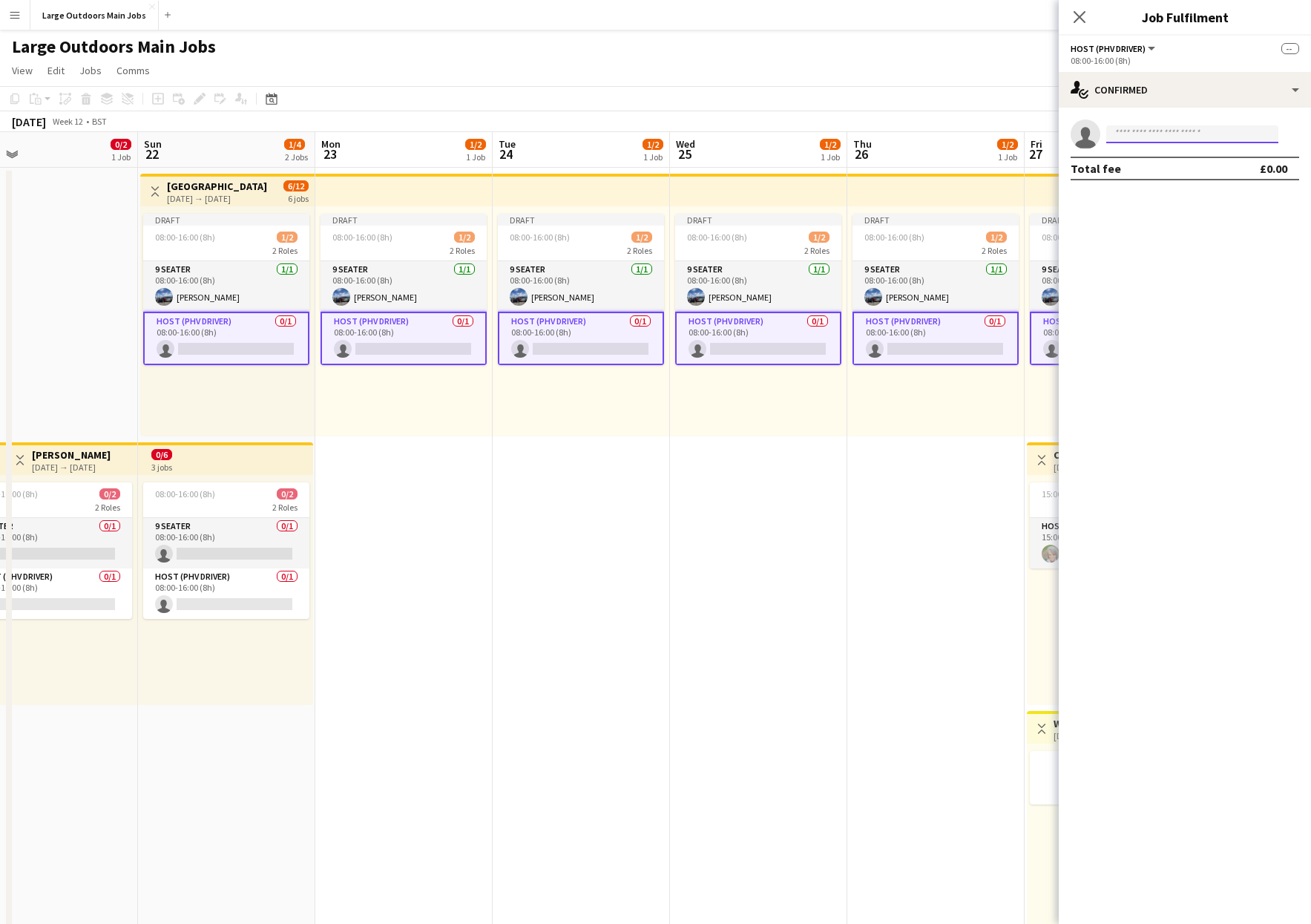
click at [1164, 131] on input at bounding box center [1192, 134] width 172 height 18
type input "*****"
click at [1155, 157] on span "[PERSON_NAME]" at bounding box center [1161, 155] width 85 height 12
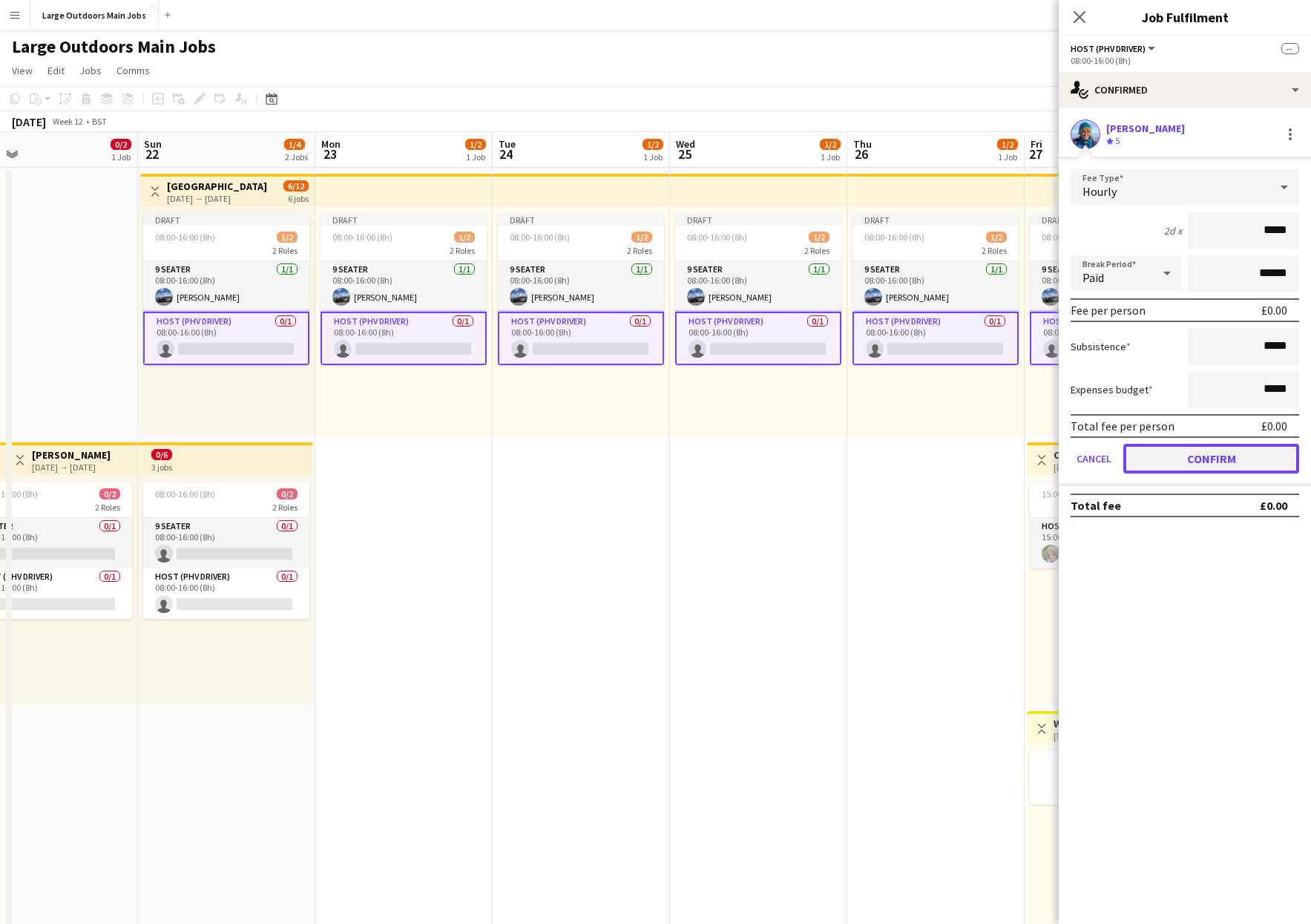
click at [1235, 468] on button "Confirm" at bounding box center [1211, 458] width 175 height 30
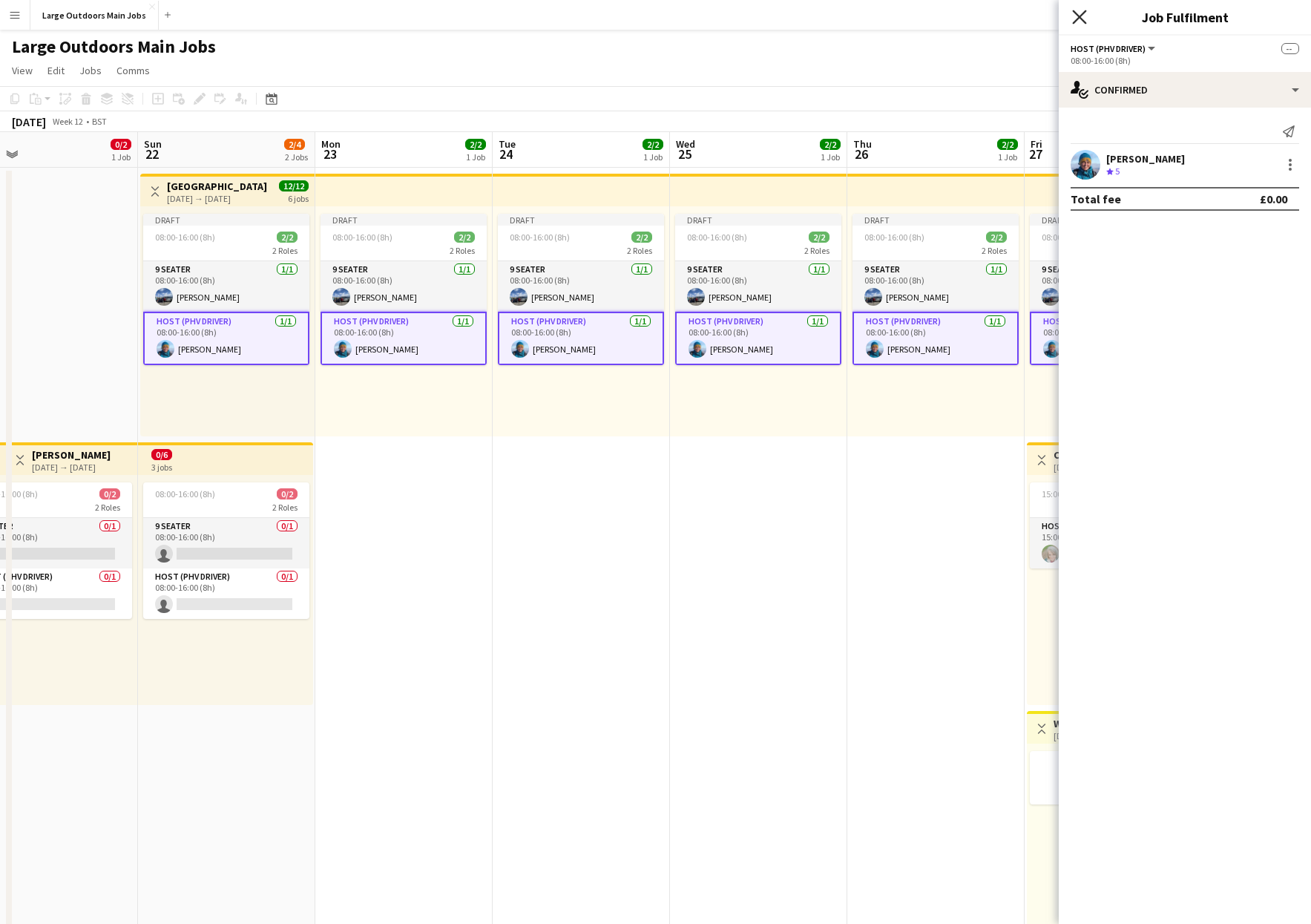
click at [1081, 16] on icon at bounding box center [1079, 16] width 14 height 14
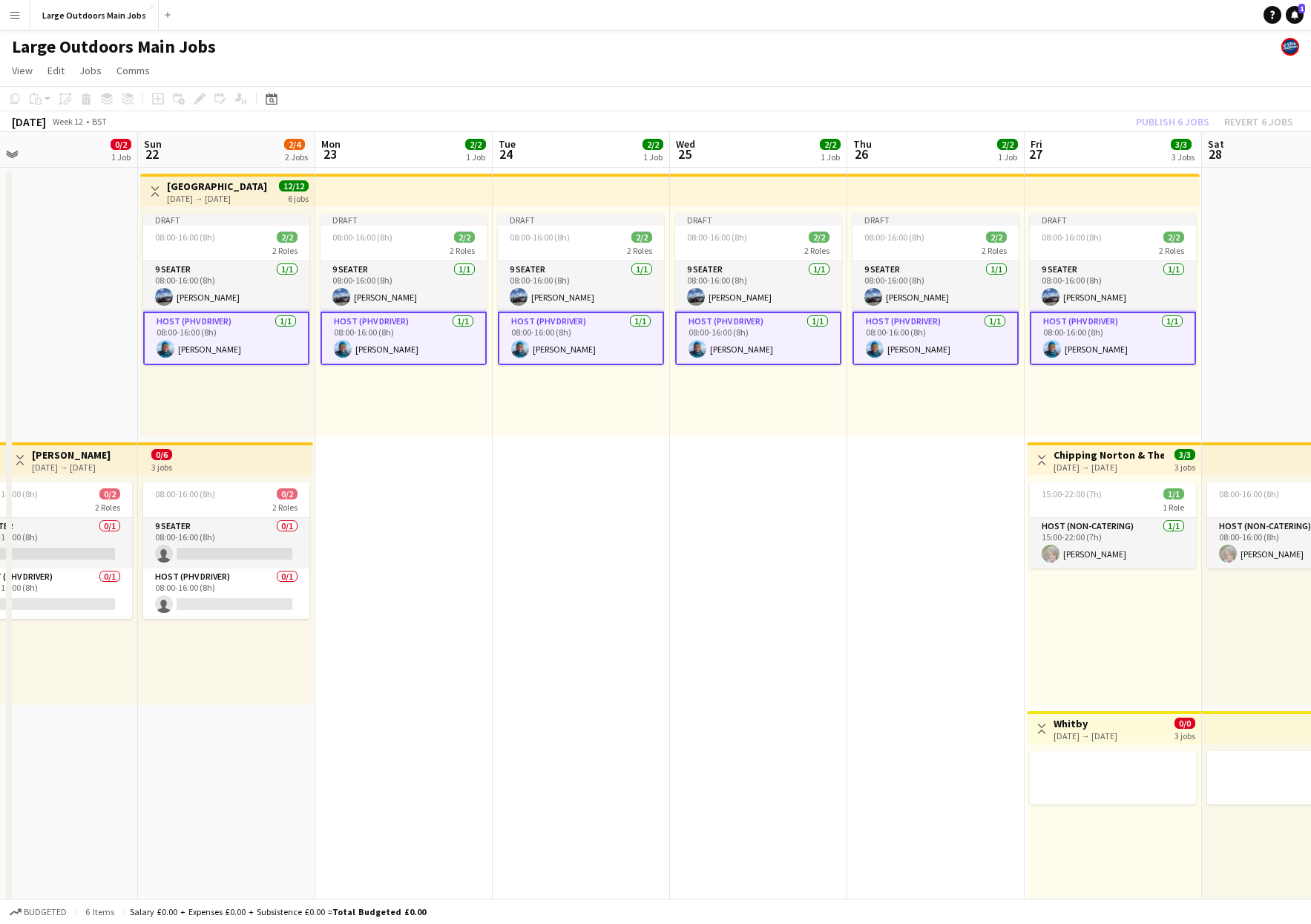
click at [761, 585] on app-date-cell "Draft 08:00-16:00 (8h) 2/2 2 Roles 9 Seater [DATE] 08:00-16:00 (8h) [PERSON_NAM…" at bounding box center [758, 708] width 177 height 1081
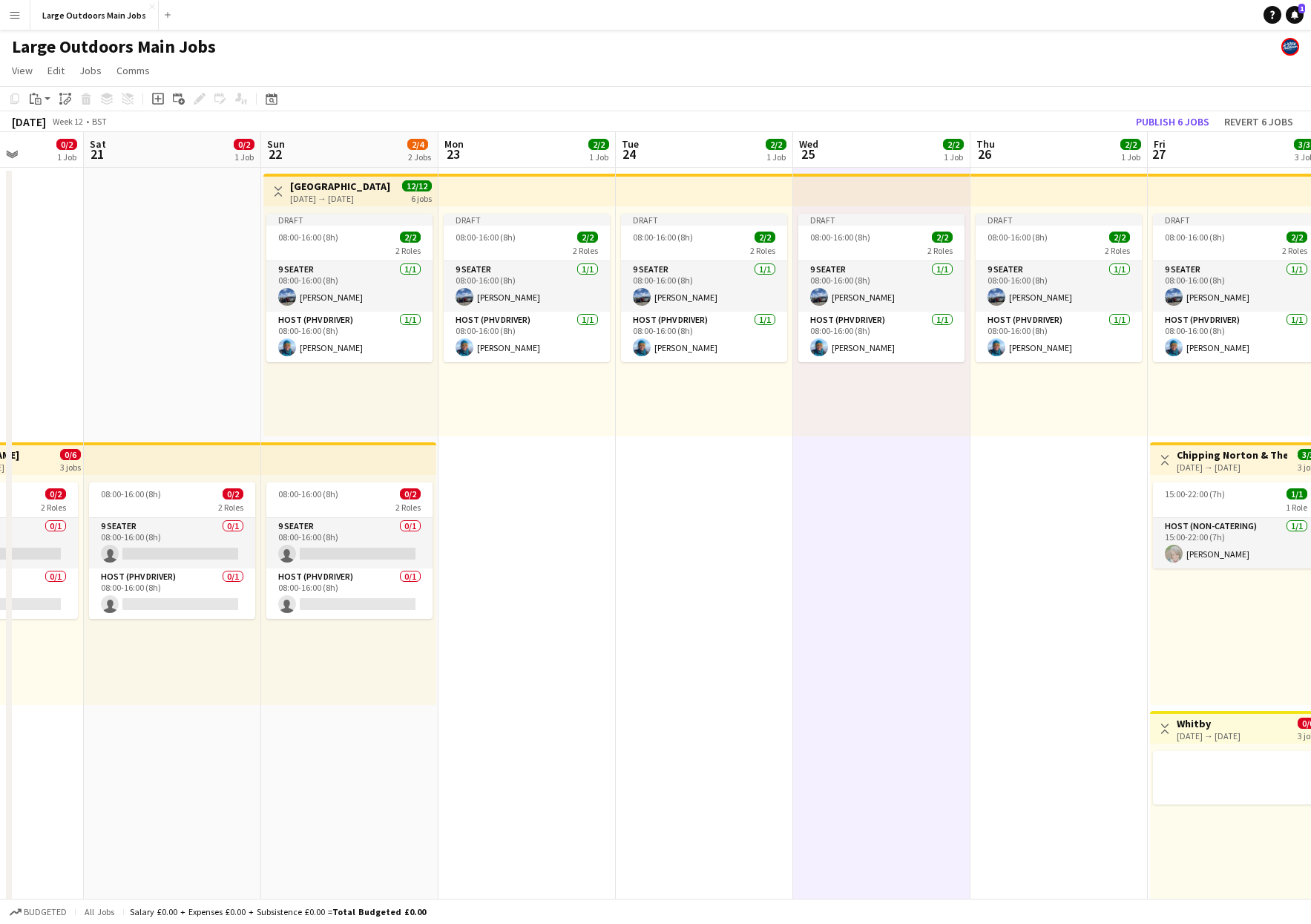
scroll to position [0, 446]
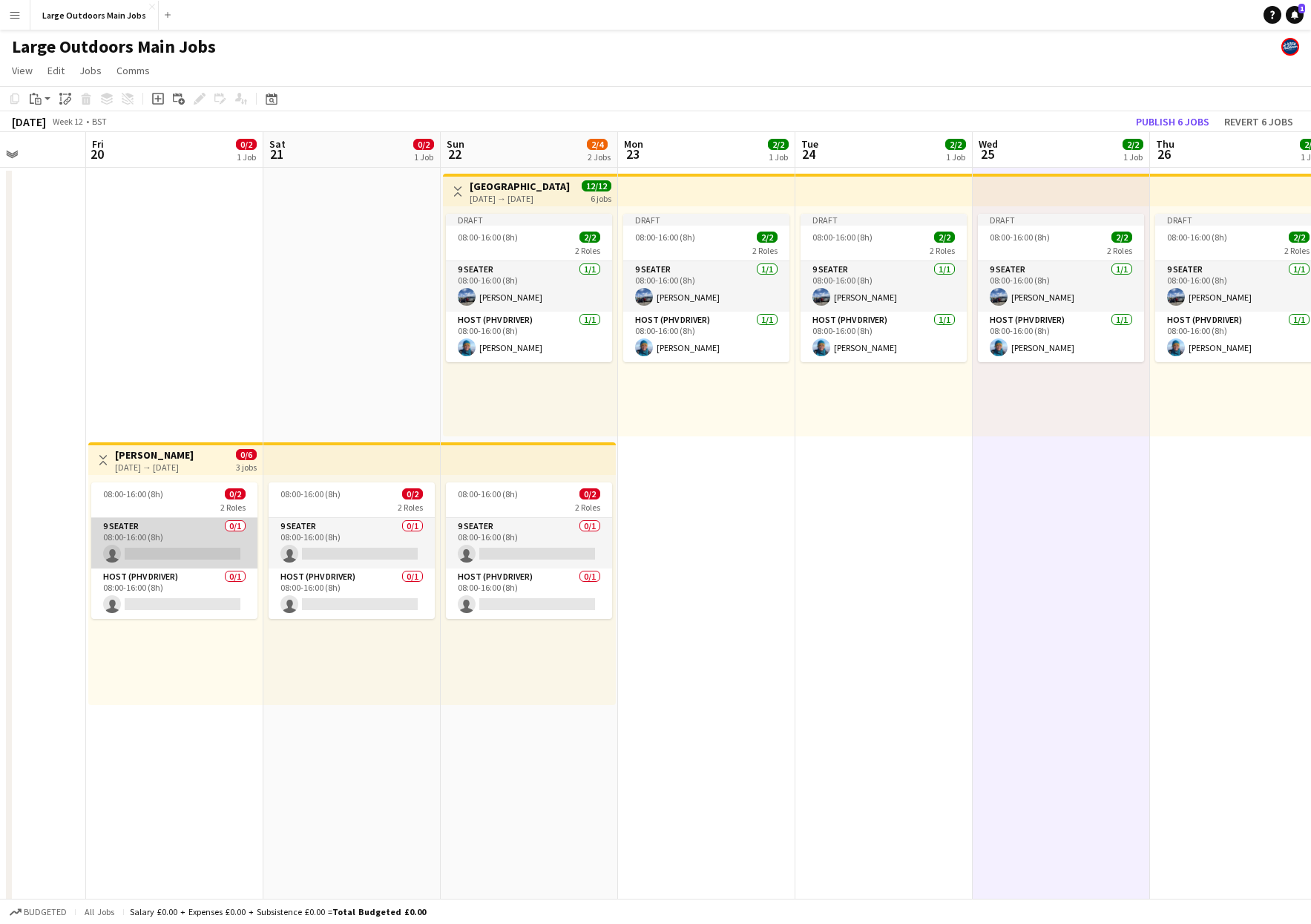
click at [184, 559] on app-card-role "9 Seater 0/1 08:00-16:00 (8h) single-neutral-actions" at bounding box center [174, 544] width 166 height 51
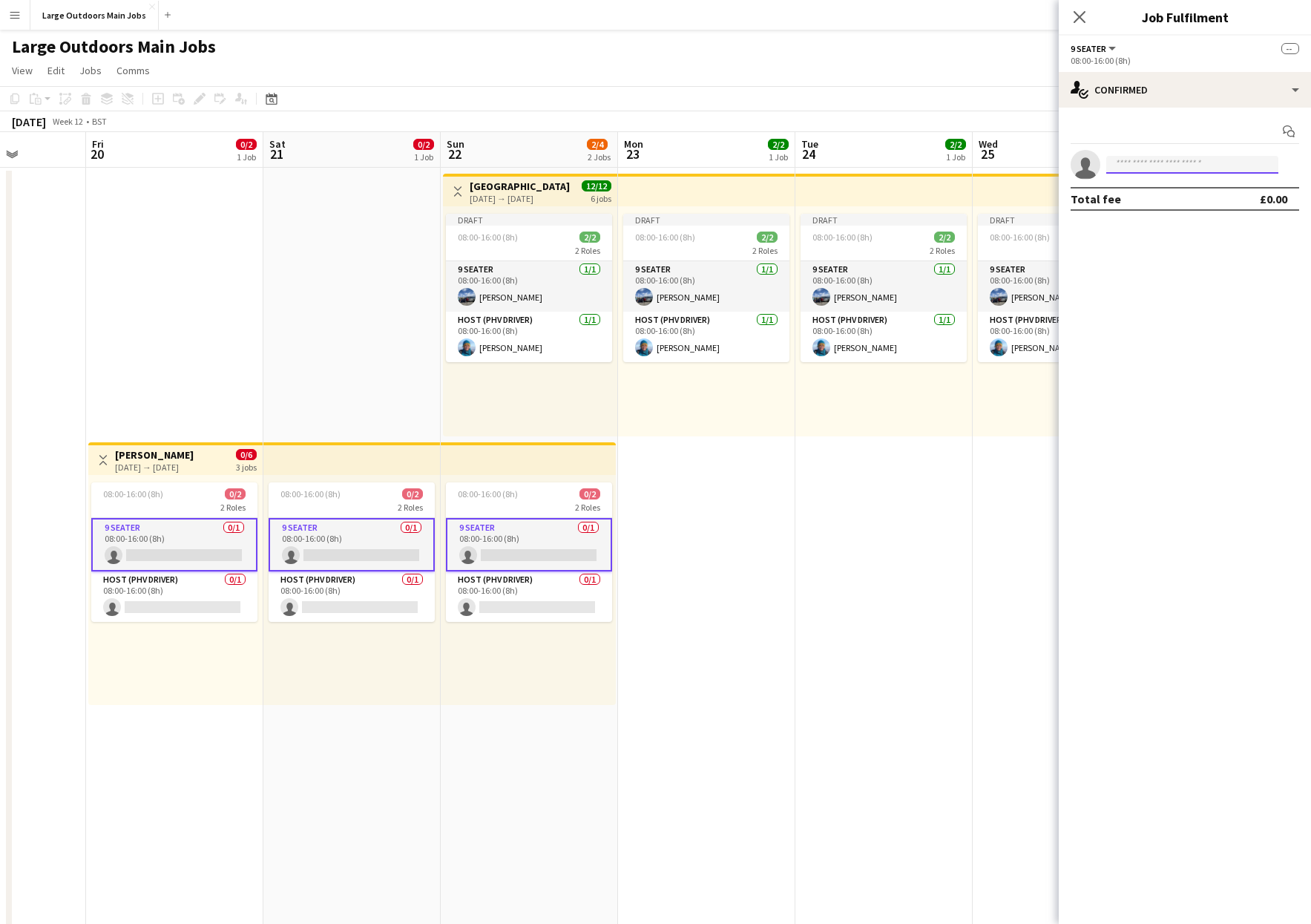
click at [1199, 157] on input at bounding box center [1192, 165] width 172 height 18
type input "********"
click at [1182, 191] on span "Pertunia LO Active" at bounding box center [1192, 185] width 148 height 12
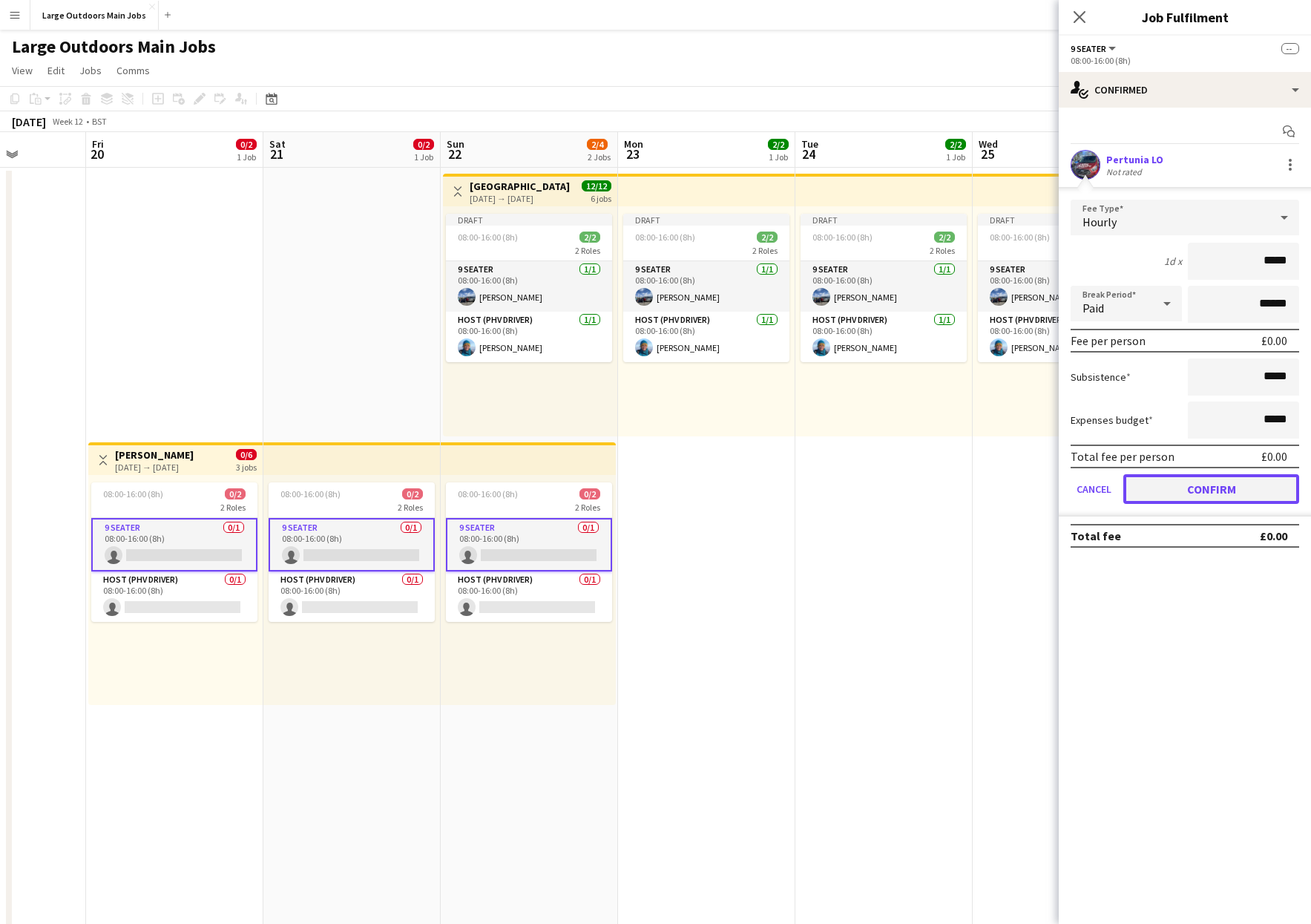
click at [1200, 491] on button "Confirm" at bounding box center [1211, 489] width 175 height 30
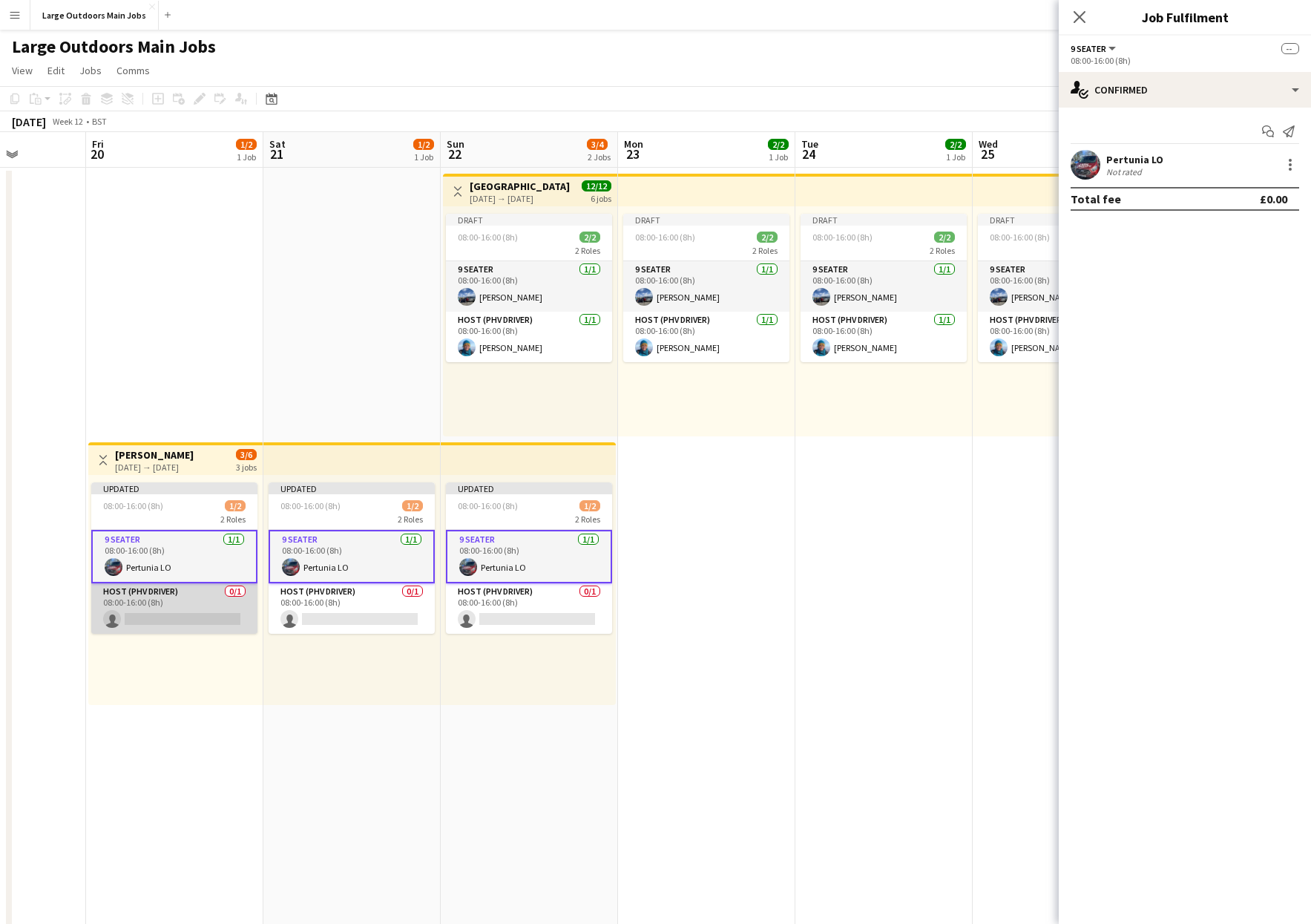
click at [159, 604] on app-card-role "Host (PHV Driver) 0/1 08:00-16:00 (8h) single-neutral-actions" at bounding box center [174, 608] width 166 height 51
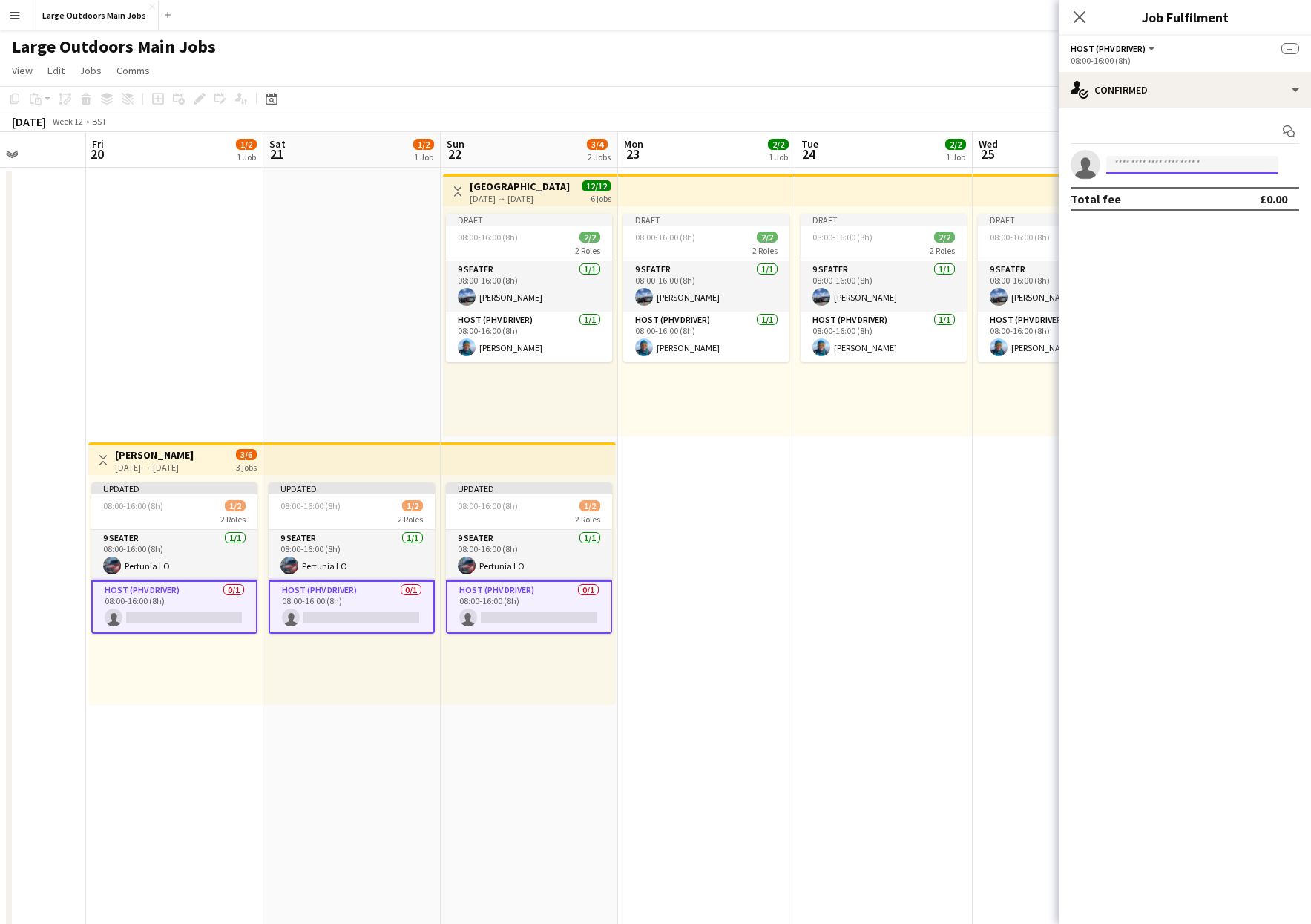
click at [1168, 159] on input at bounding box center [1192, 165] width 172 height 18
type input "******"
click at [1162, 186] on span "[PERSON_NAME]" at bounding box center [1161, 185] width 85 height 12
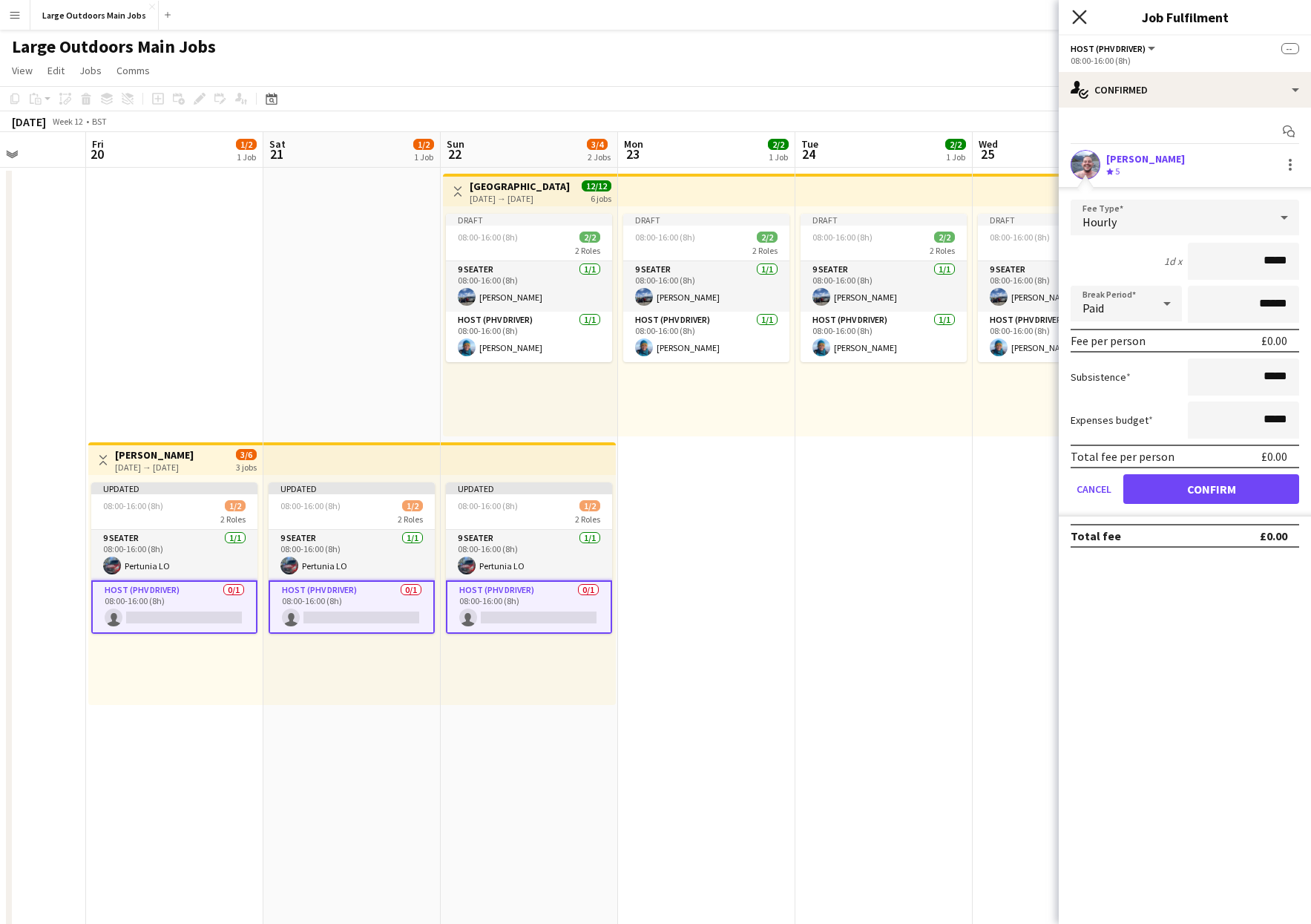
click at [1077, 15] on icon at bounding box center [1079, 16] width 14 height 14
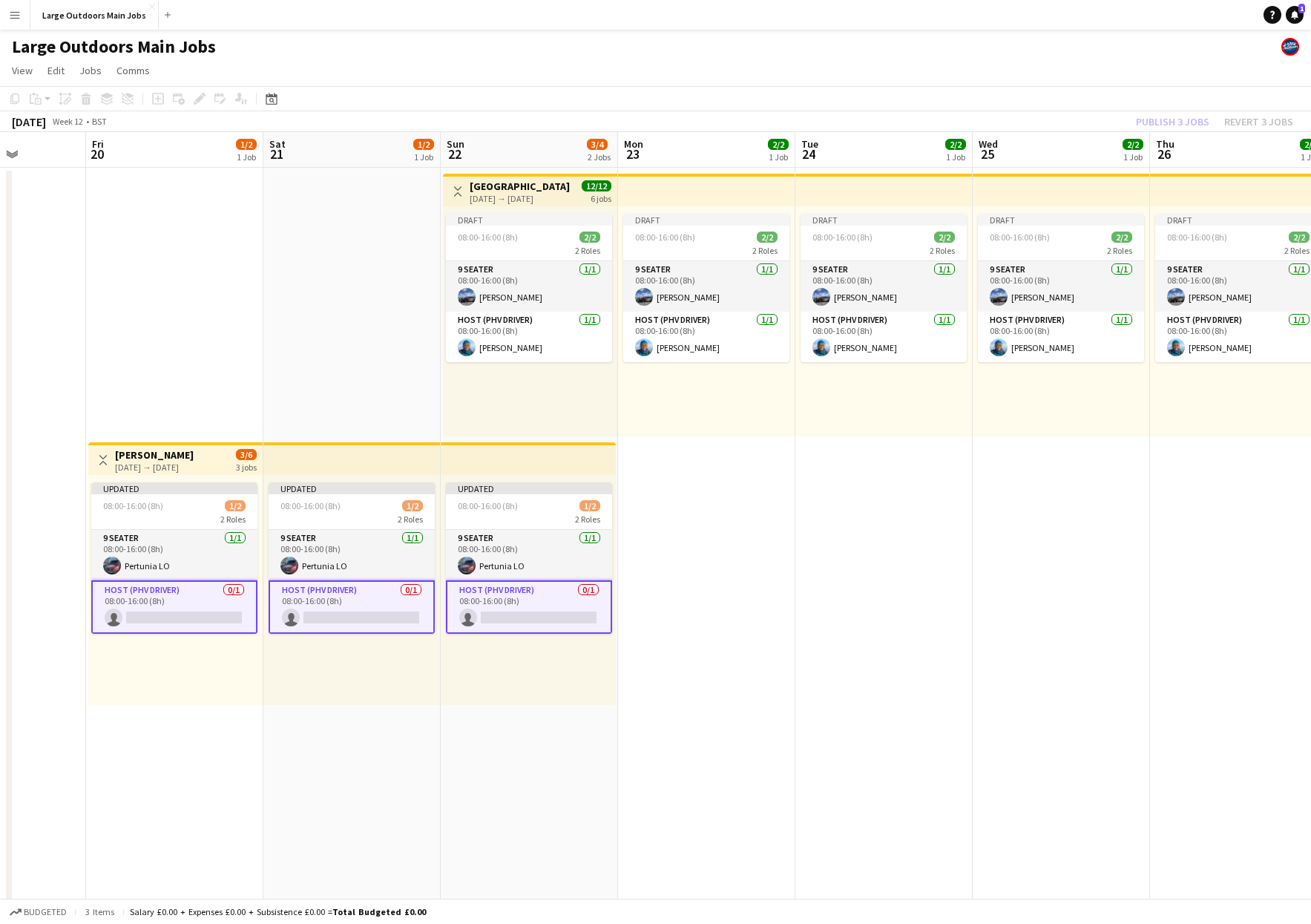
click at [1179, 120] on div "Publish 3 jobs Revert 3 jobs" at bounding box center [1214, 122] width 193 height 20
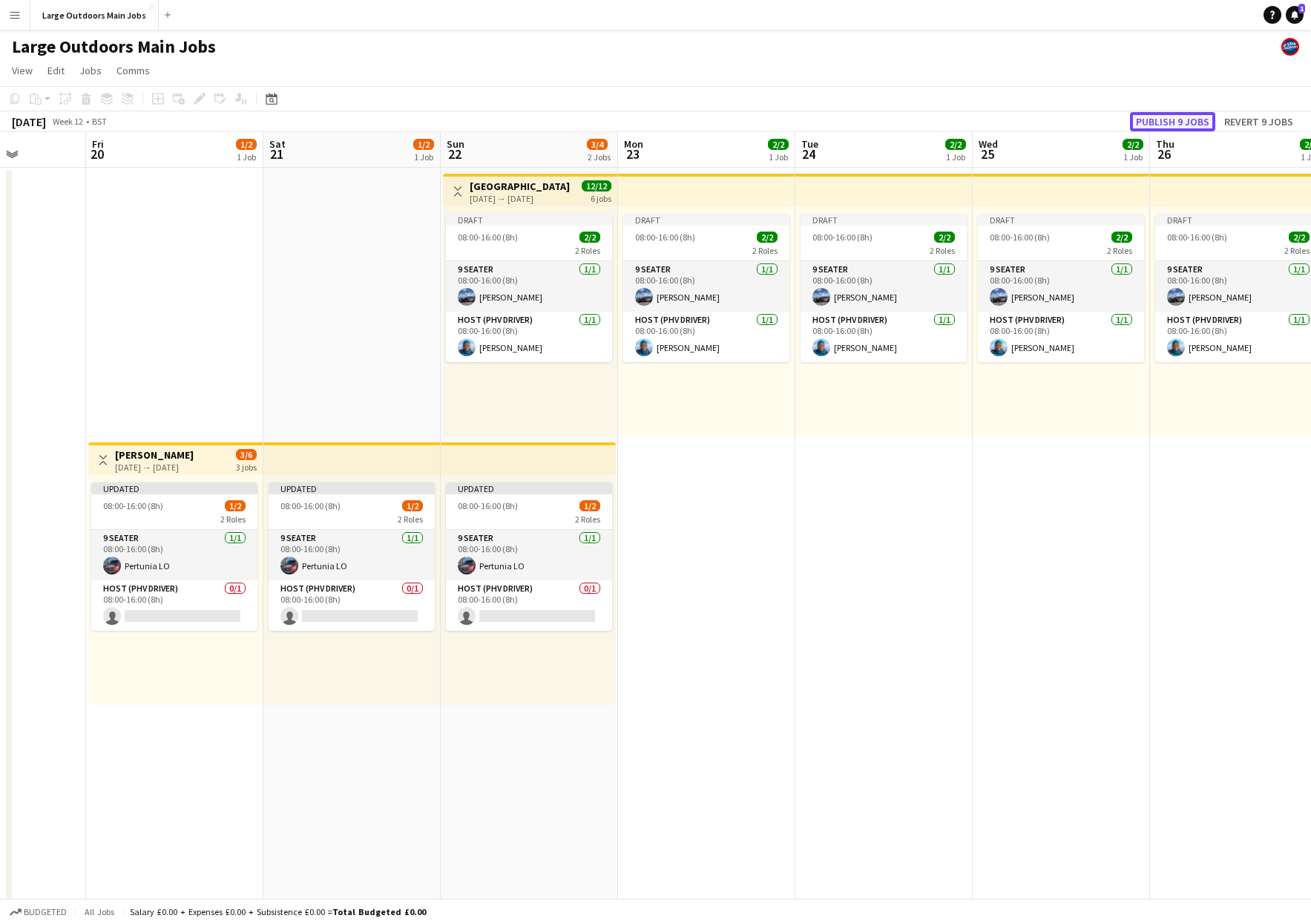
click at [1159, 121] on button "Publish 9 jobs" at bounding box center [1172, 122] width 85 height 20
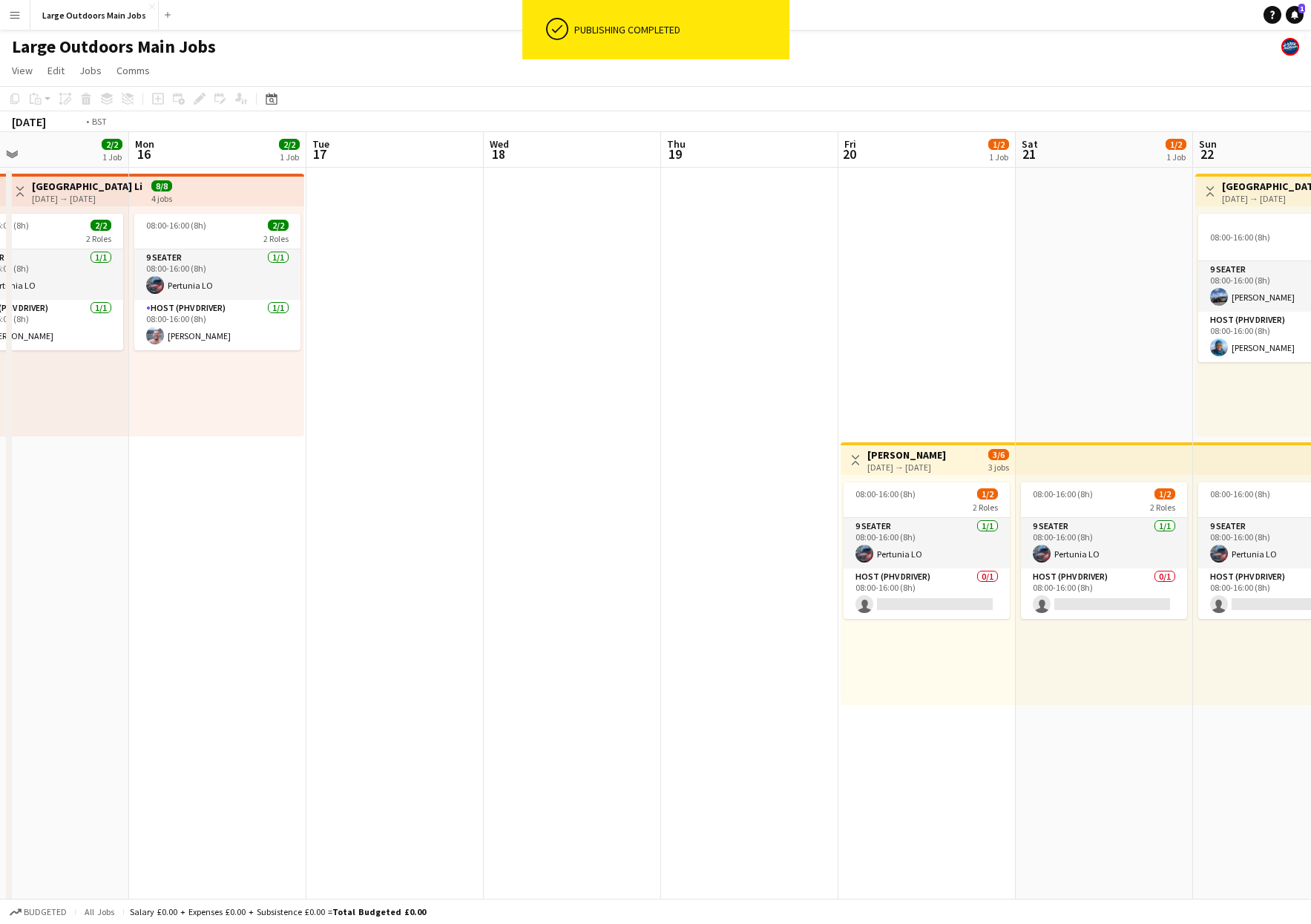
scroll to position [0, 586]
